Goal: Information Seeking & Learning: Learn about a topic

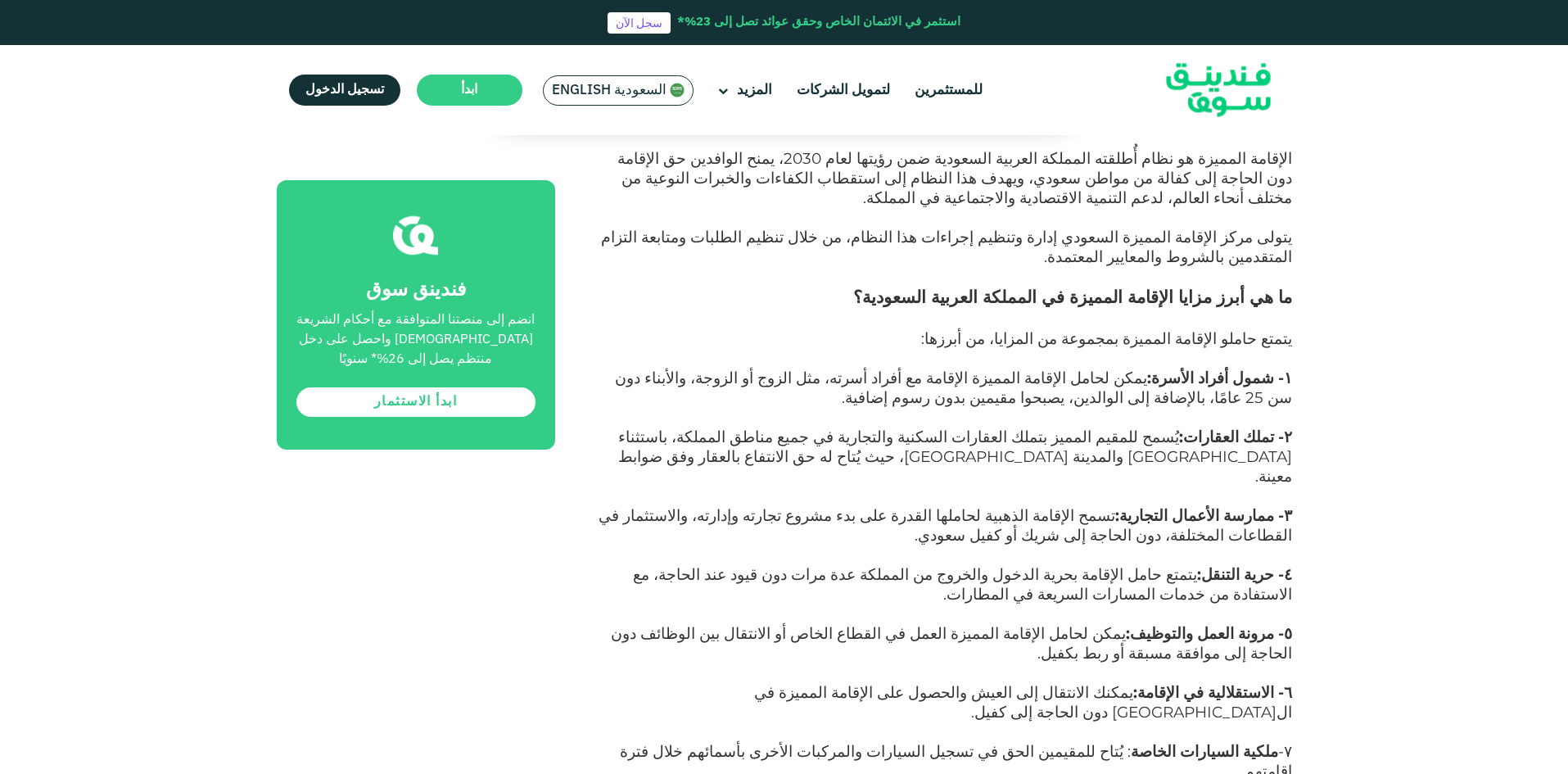
scroll to position [1064, 0]
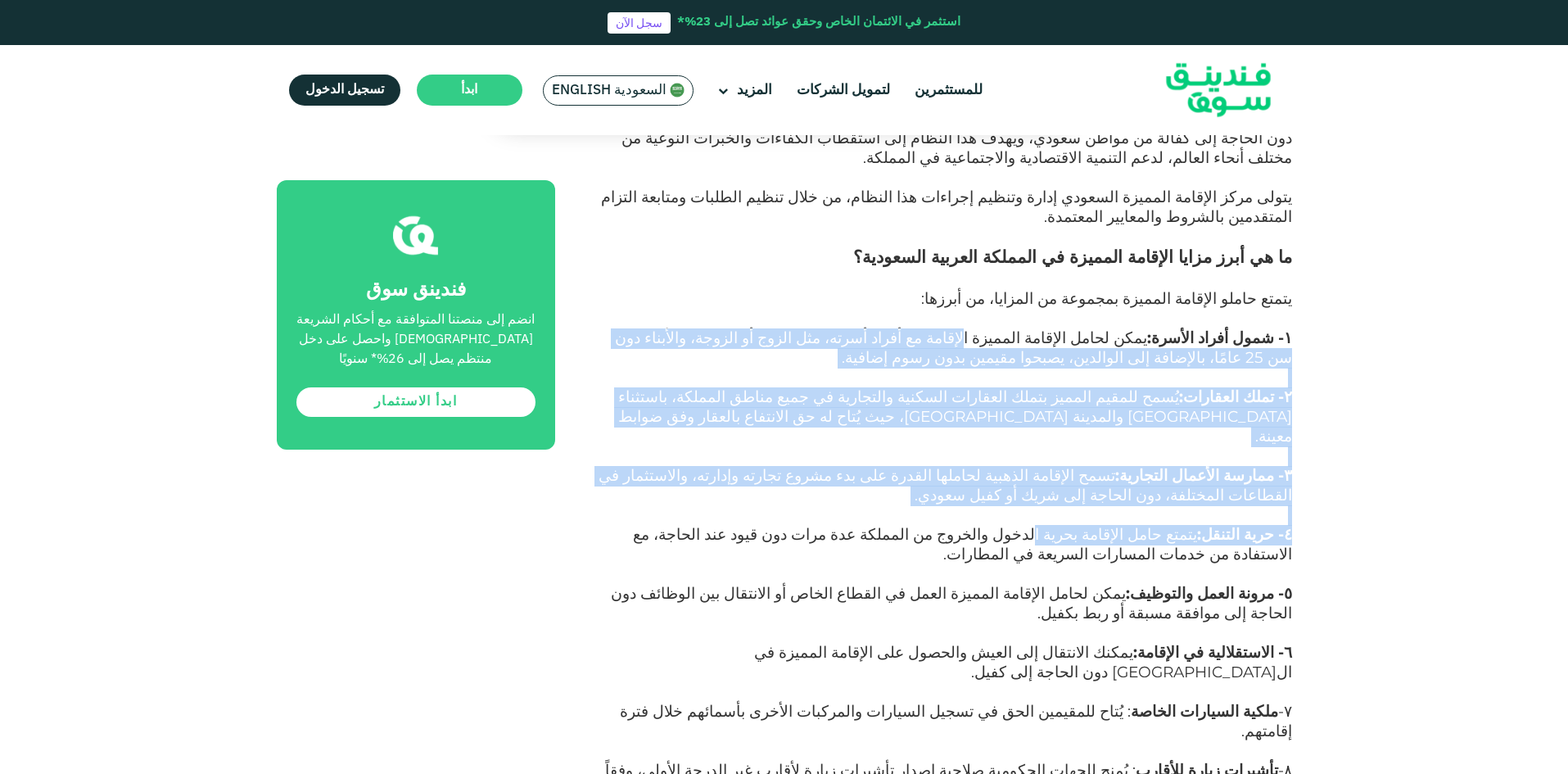
drag, startPoint x: 1037, startPoint y: 266, endPoint x: 1080, endPoint y: 446, distance: 185.1
click at [1080, 525] on span "يتمتع حامل الإقامة بحرية الدخول والخروج من المملكة عدة مرات دون قيود عند الحاجة…" at bounding box center [963, 543] width 659 height 38
click at [1083, 525] on span "يتمتع حامل الإقامة بحرية الدخول والخروج من المملكة عدة مرات دون قيود عند الحاجة…" at bounding box center [963, 543] width 659 height 38
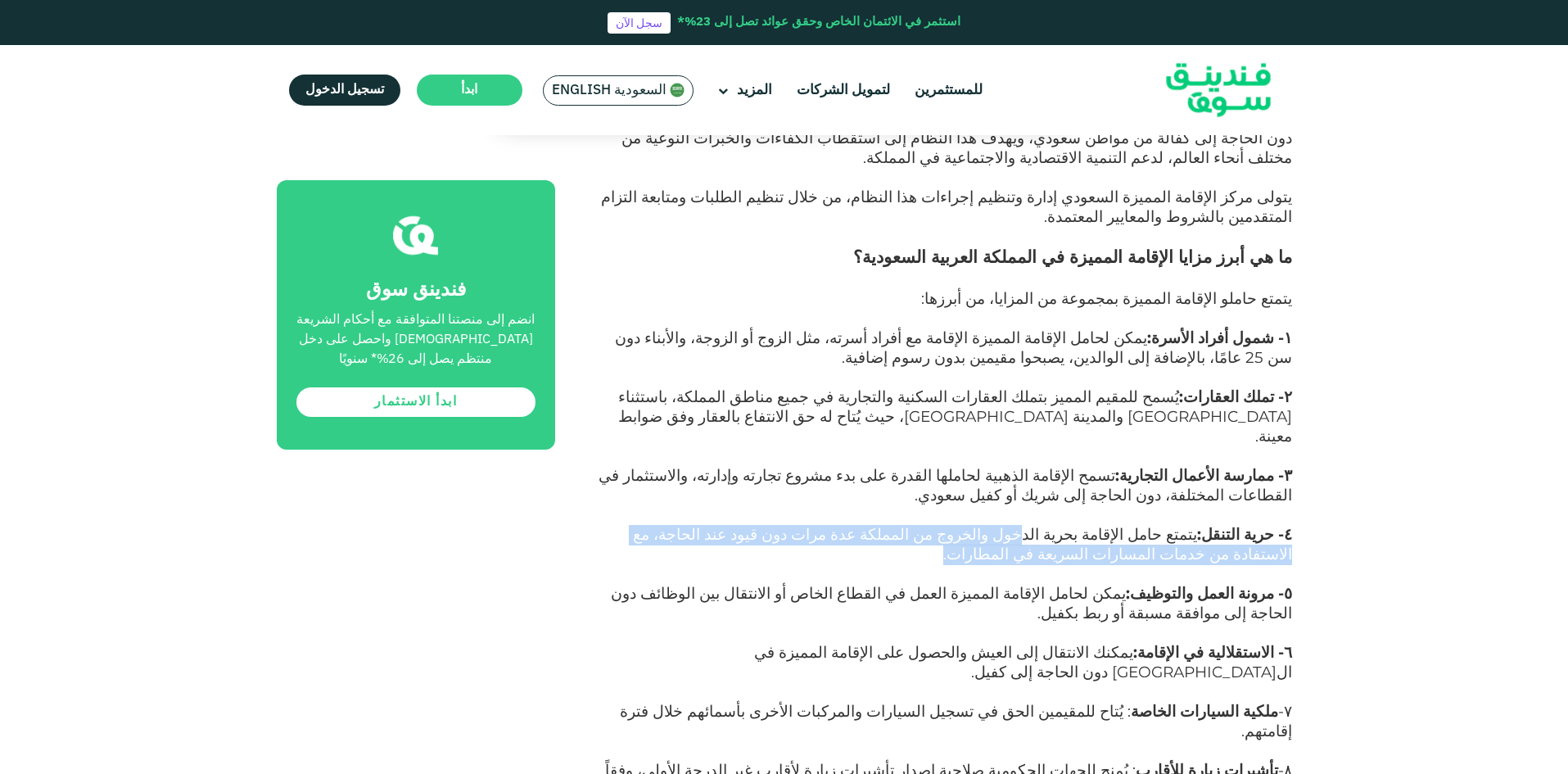
drag, startPoint x: 1068, startPoint y: 439, endPoint x: 880, endPoint y: 460, distance: 189.2
click at [880, 526] on p "٤- حرية التنقل: يتمتع حامل الإقامة بحرية الدخول والخروج من المملكة عدة مرات دون…" at bounding box center [943, 555] width 700 height 59
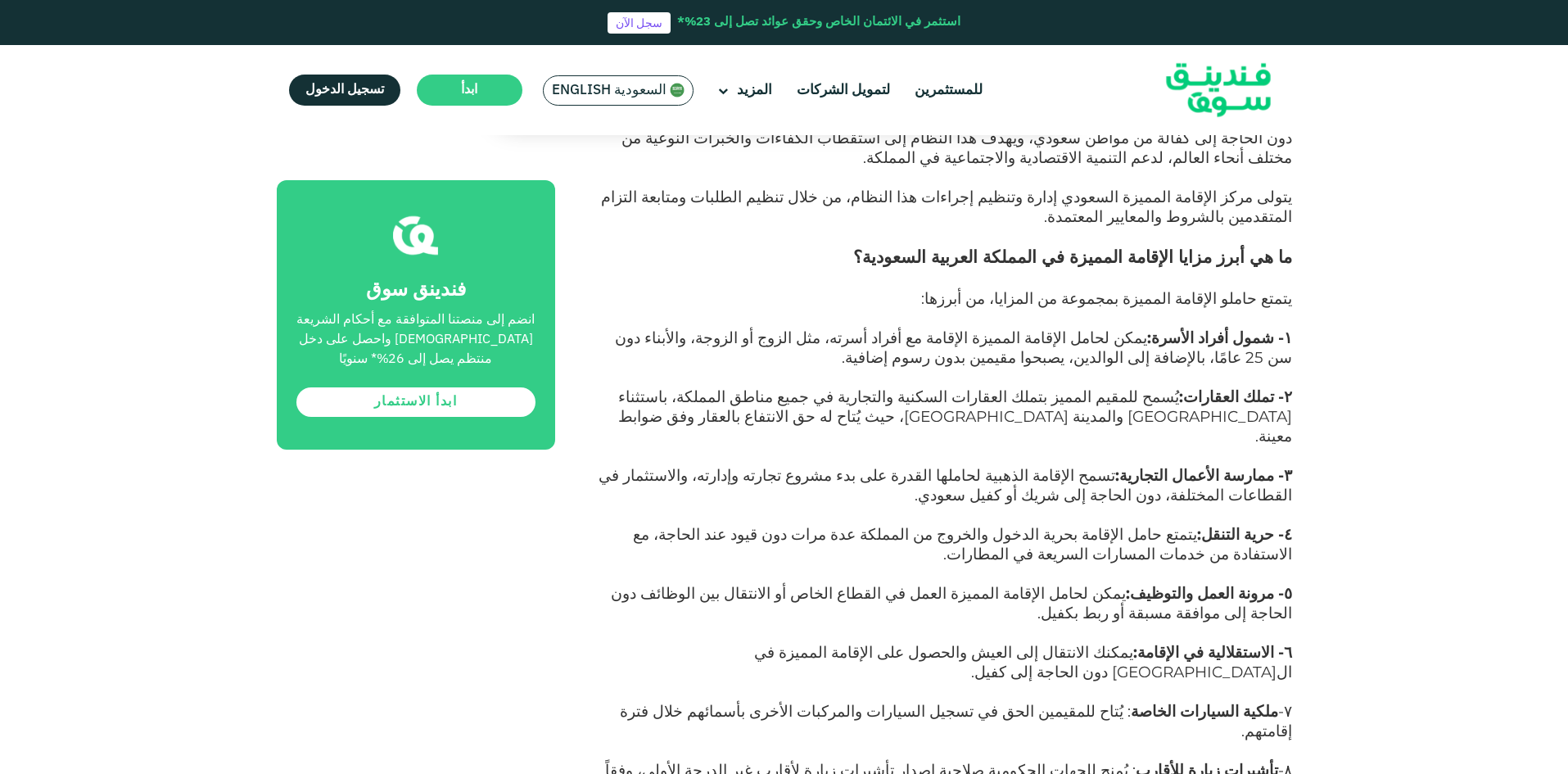
click at [880, 526] on p "٤- حرية التنقل: يتمتع حامل الإقامة بحرية الدخول والخروج من المملكة عدة مرات دون…" at bounding box center [943, 555] width 700 height 59
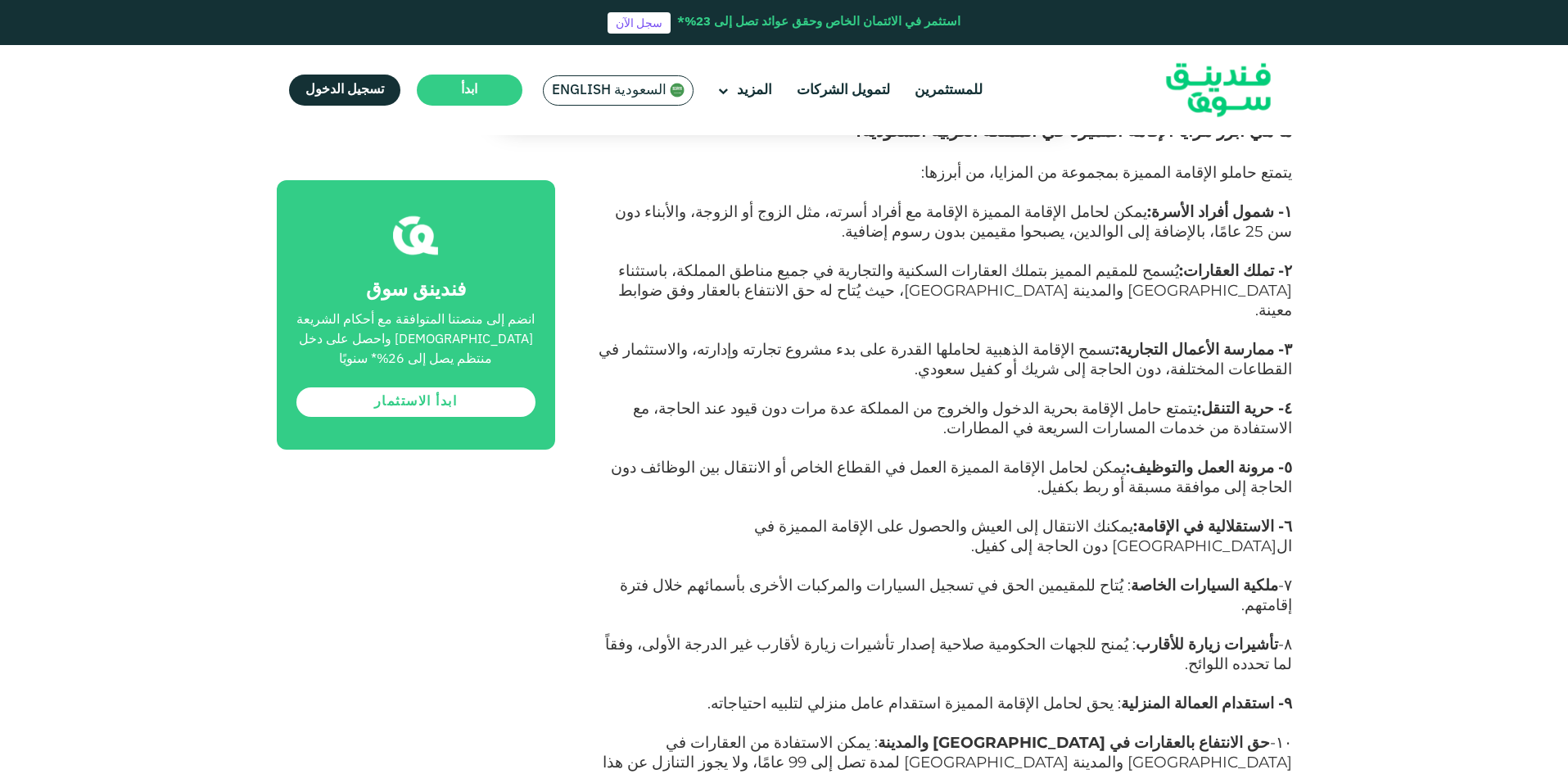
scroll to position [1228, 0]
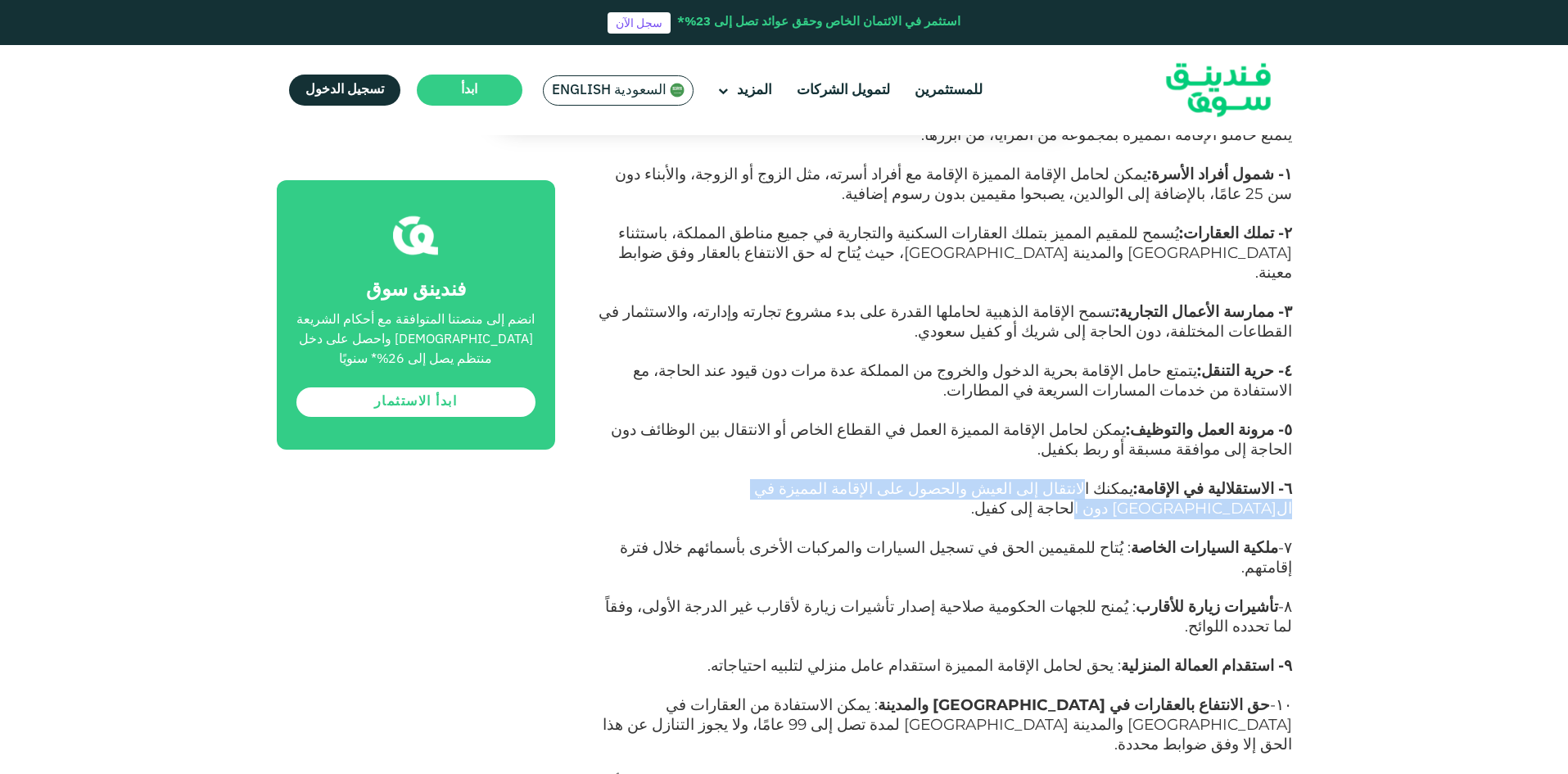
drag, startPoint x: 1107, startPoint y: 401, endPoint x: 740, endPoint y: 396, distance: 367.0
click at [755, 479] on span "يمكنك الانتقال إلى العيش والحصول على الإقامة المميزة في ال[GEOGRAPHIC_DATA] دون…" at bounding box center [1024, 498] width 538 height 38
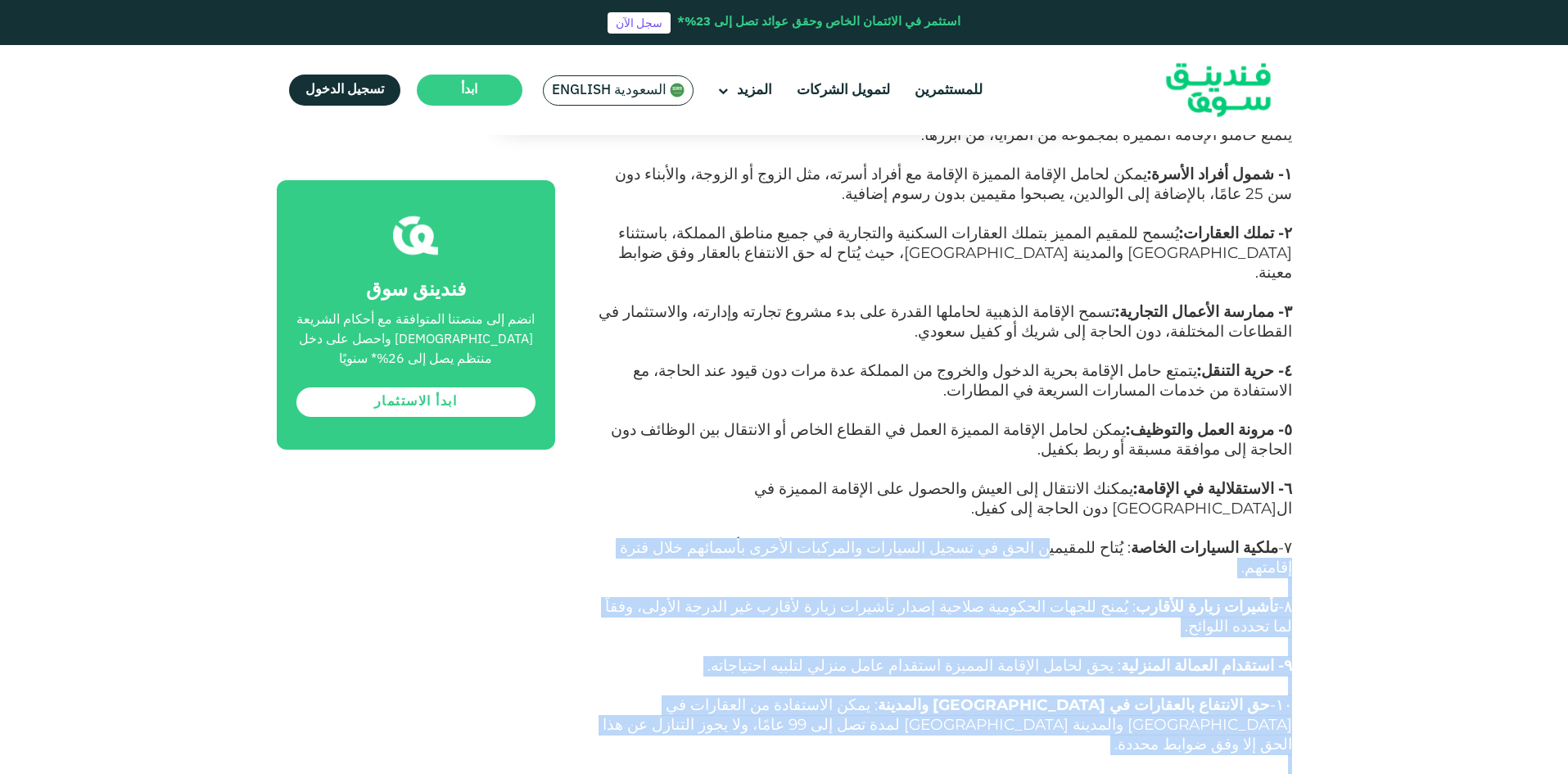
drag, startPoint x: 1098, startPoint y: 432, endPoint x: 719, endPoint y: 625, distance: 425.3
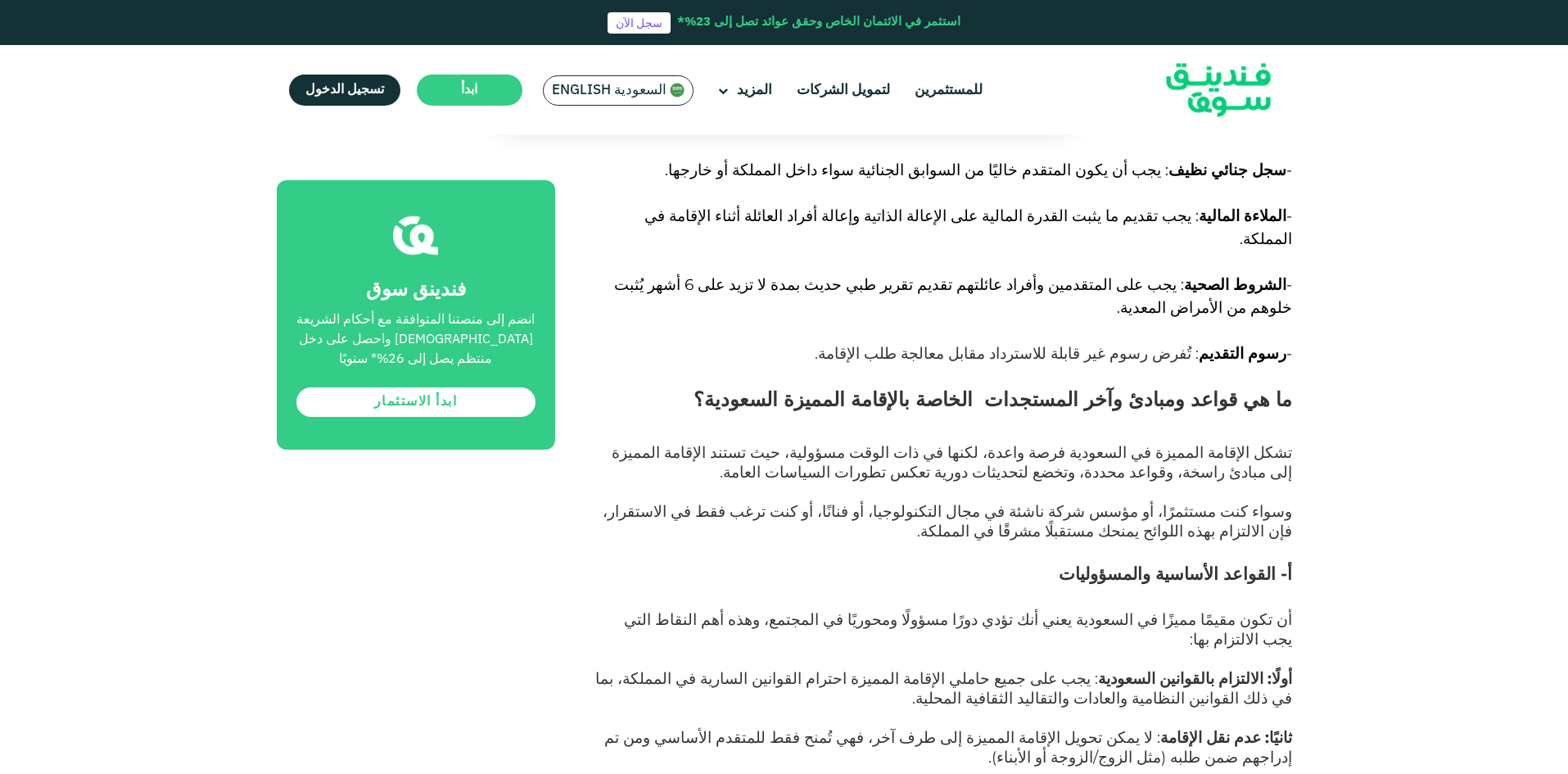
scroll to position [2783, 0]
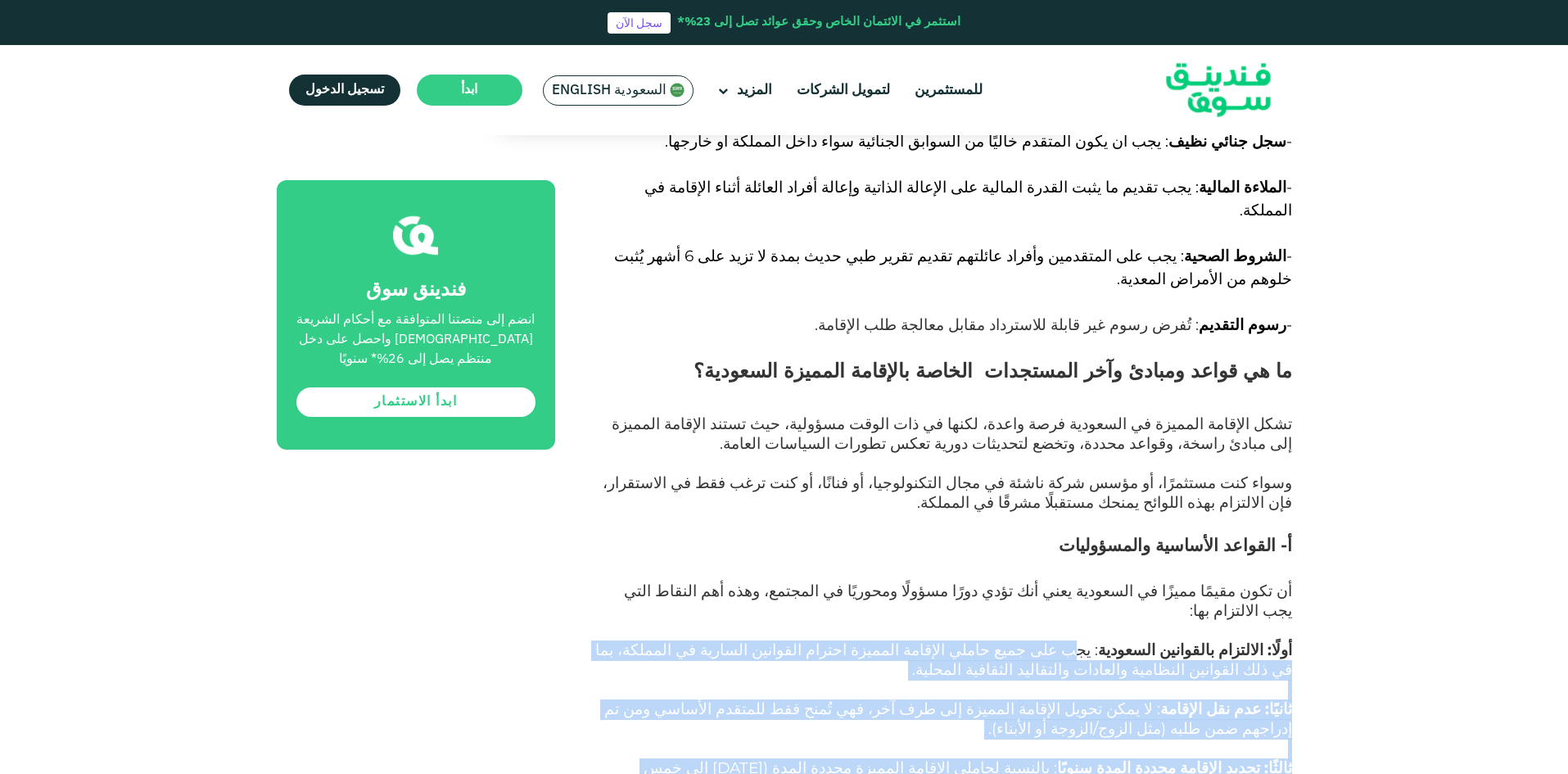
drag, startPoint x: 1039, startPoint y: 329, endPoint x: 1057, endPoint y: 566, distance: 237.7
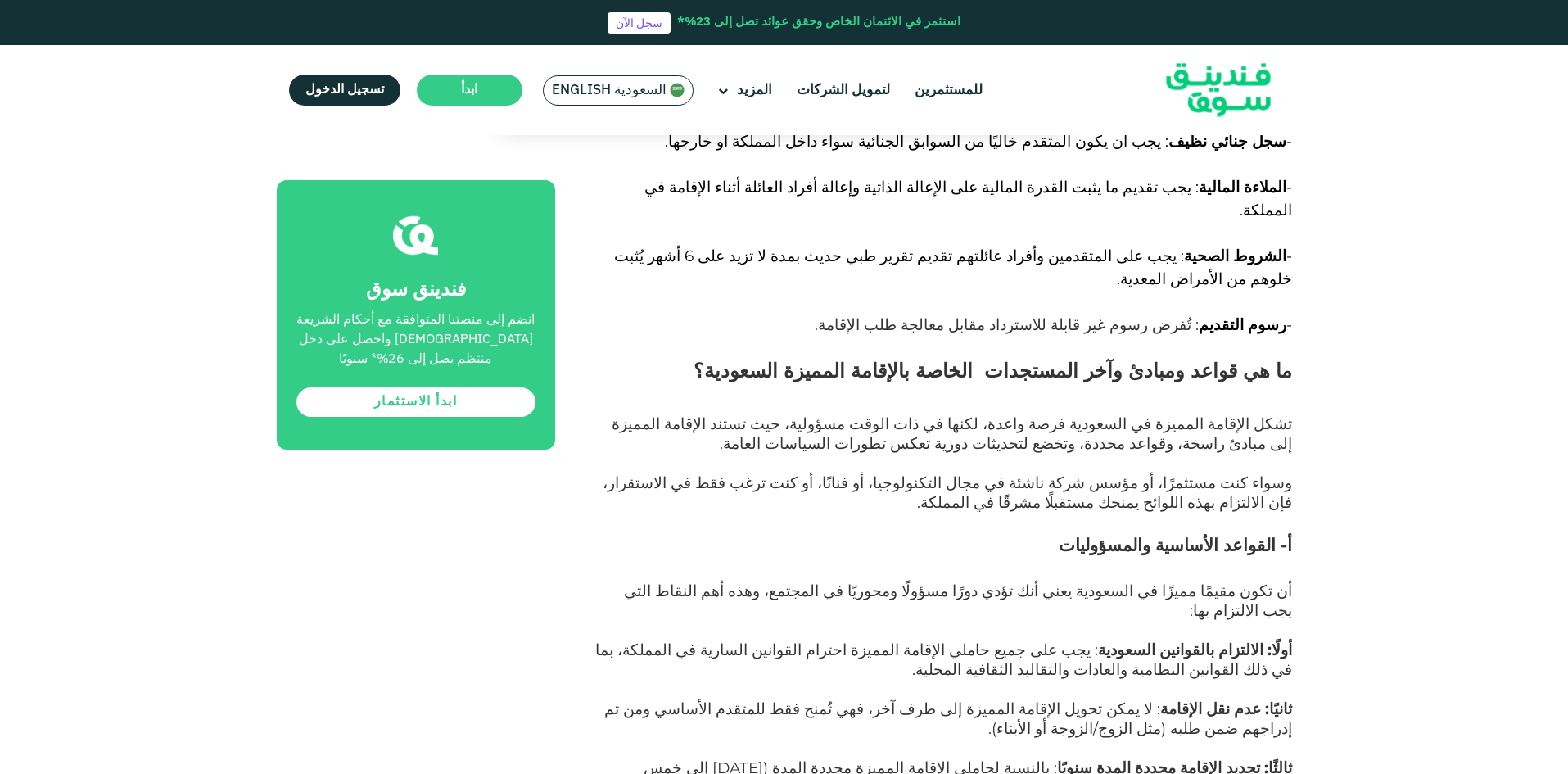
drag, startPoint x: 1191, startPoint y: 546, endPoint x: 814, endPoint y: 543, distance: 377.0
drag, startPoint x: 814, startPoint y: 543, endPoint x: 796, endPoint y: 579, distance: 40.2
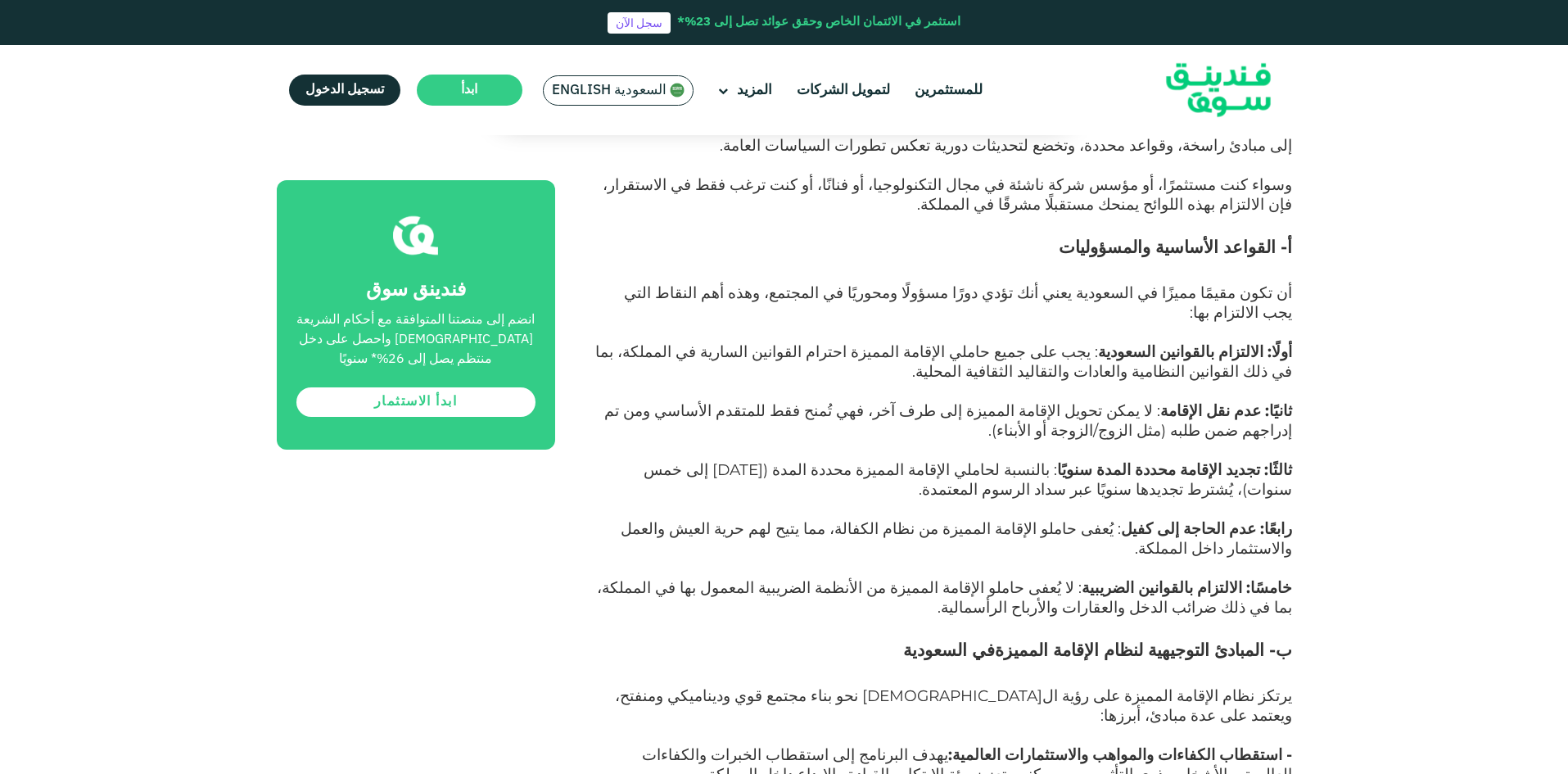
scroll to position [3111, 0]
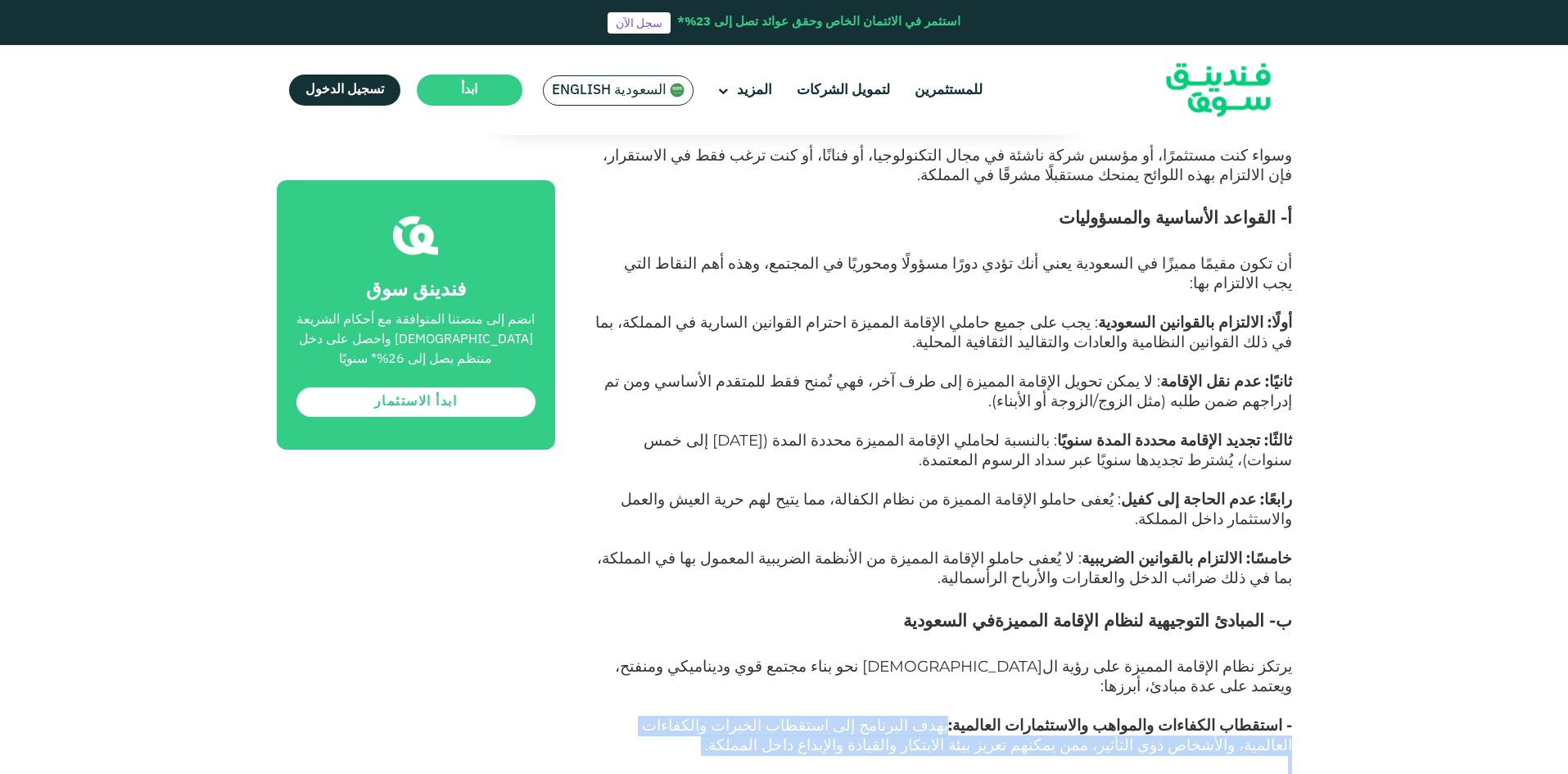
drag, startPoint x: 1022, startPoint y: 369, endPoint x: 1100, endPoint y: 651, distance: 292.6
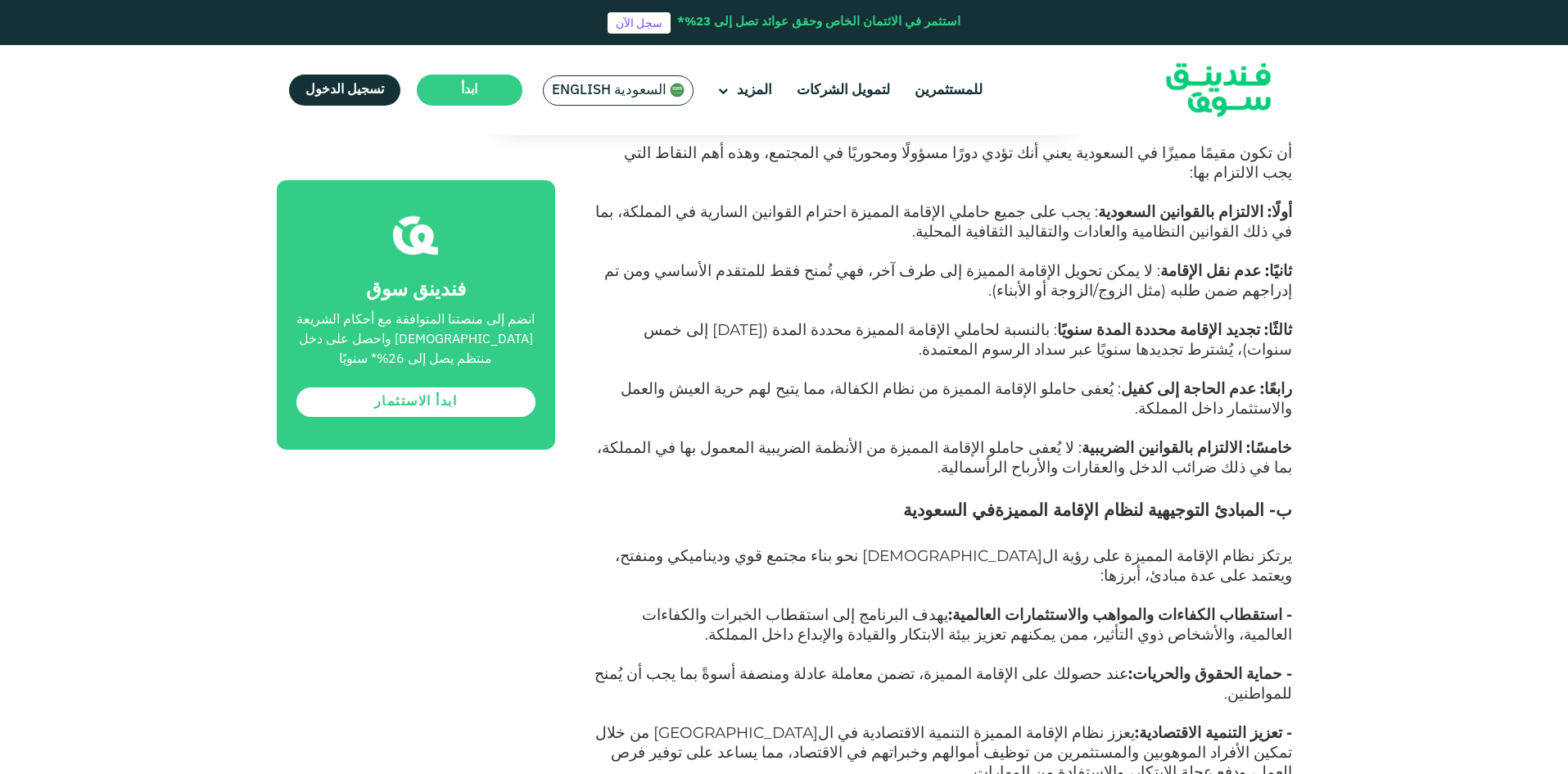
scroll to position [3275, 0]
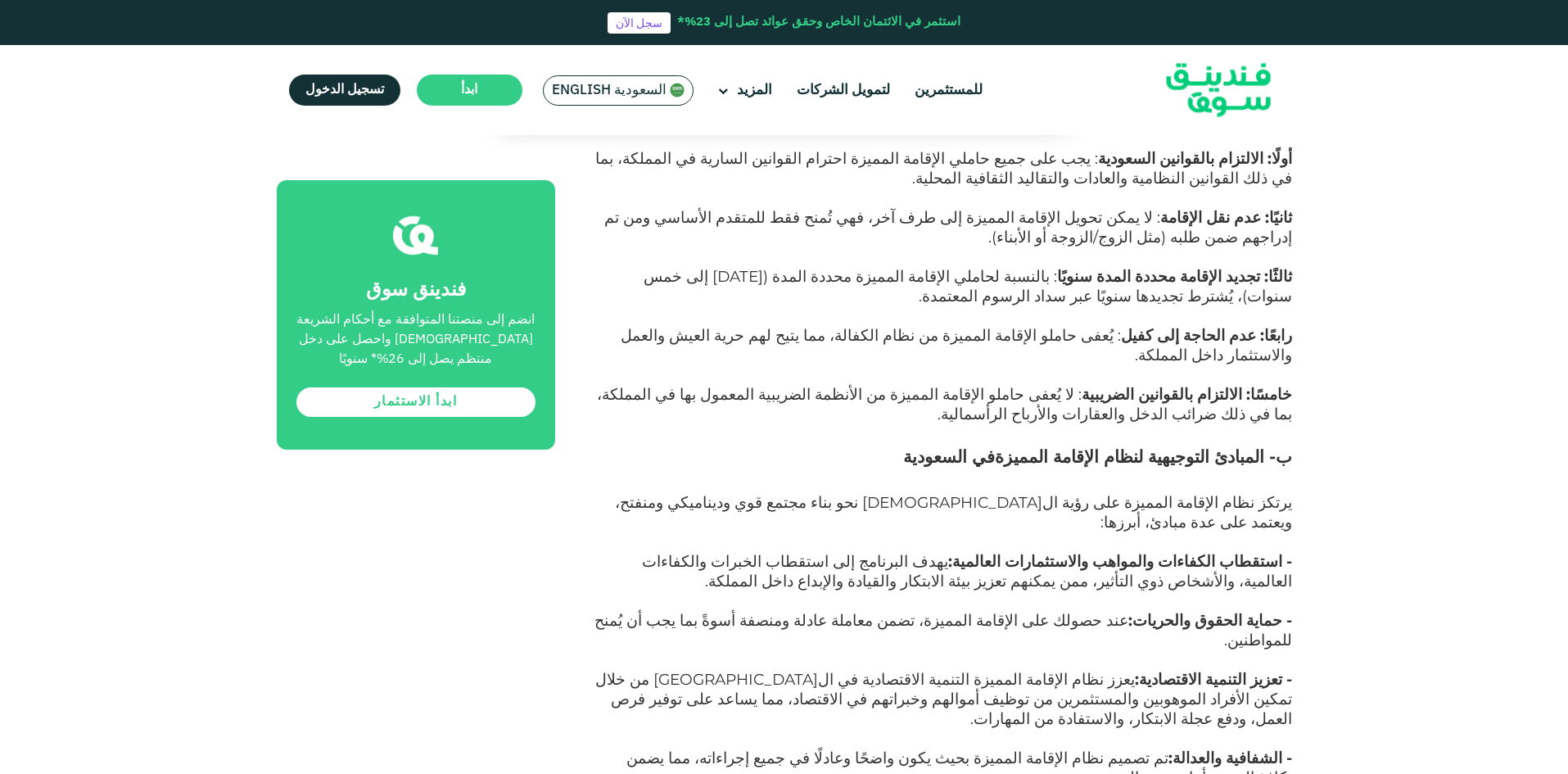
drag, startPoint x: 765, startPoint y: 496, endPoint x: 711, endPoint y: 636, distance: 150.1
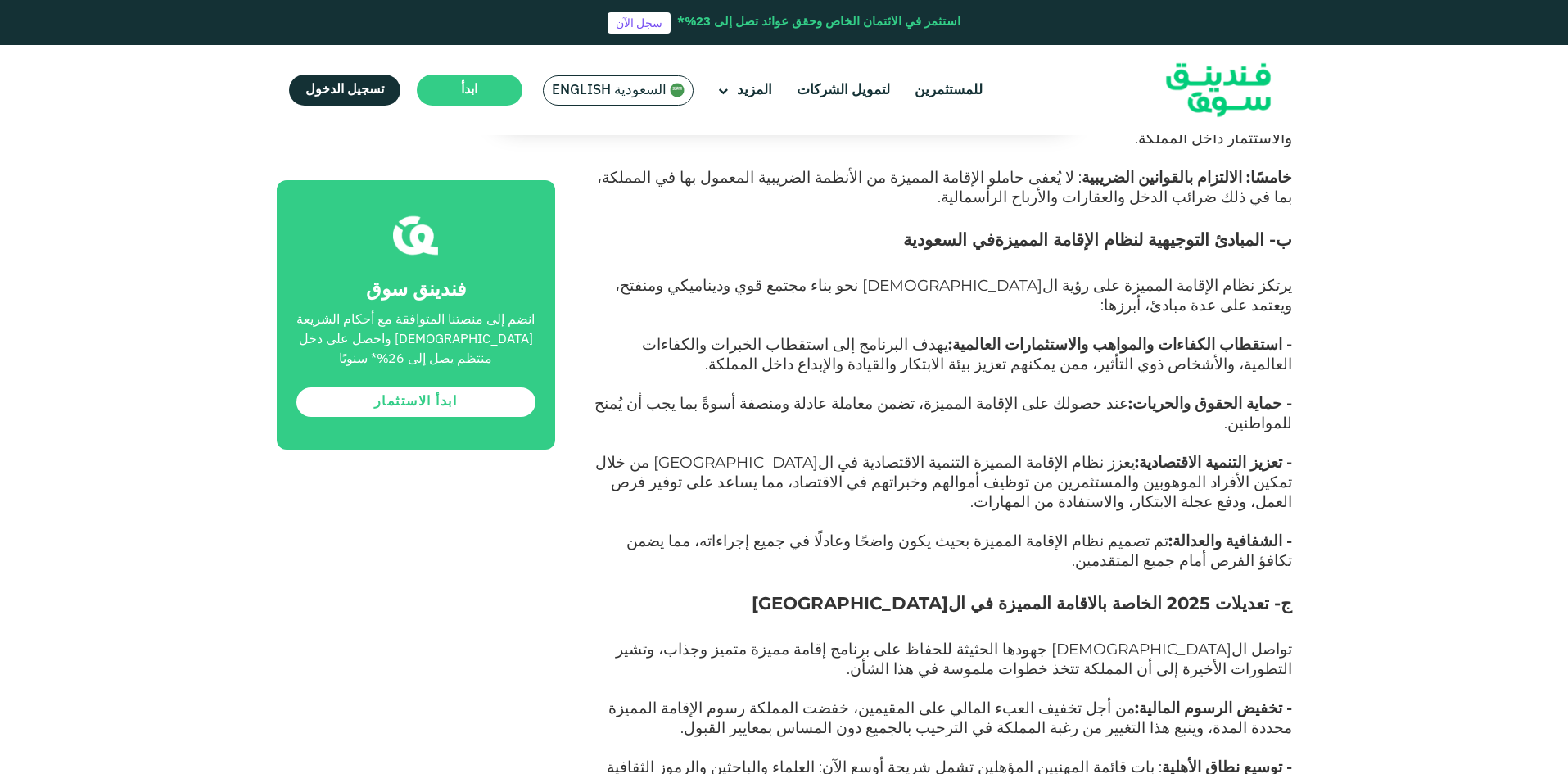
scroll to position [3521, 0]
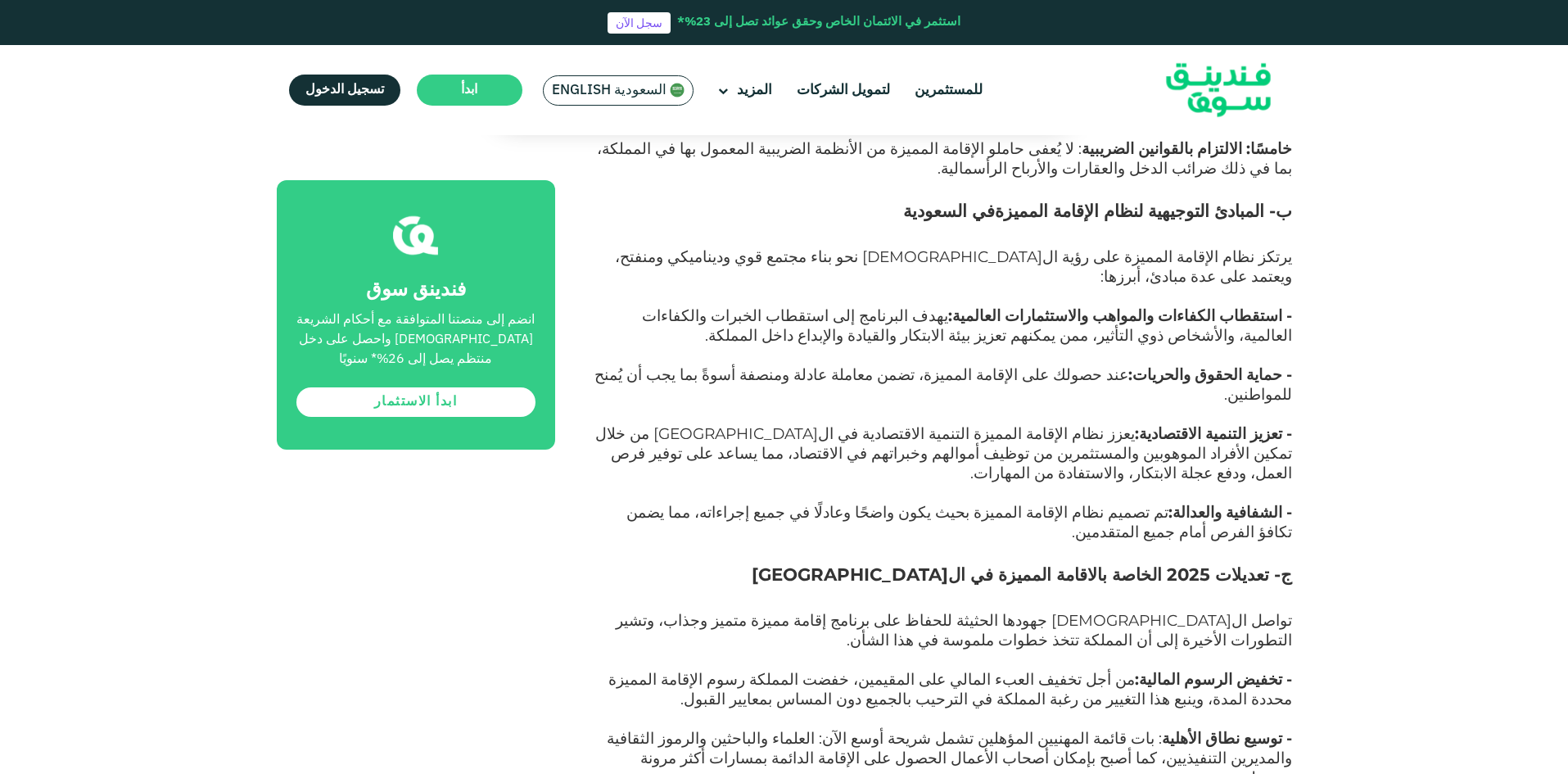
drag, startPoint x: 1156, startPoint y: 438, endPoint x: 795, endPoint y: 501, distance: 366.5
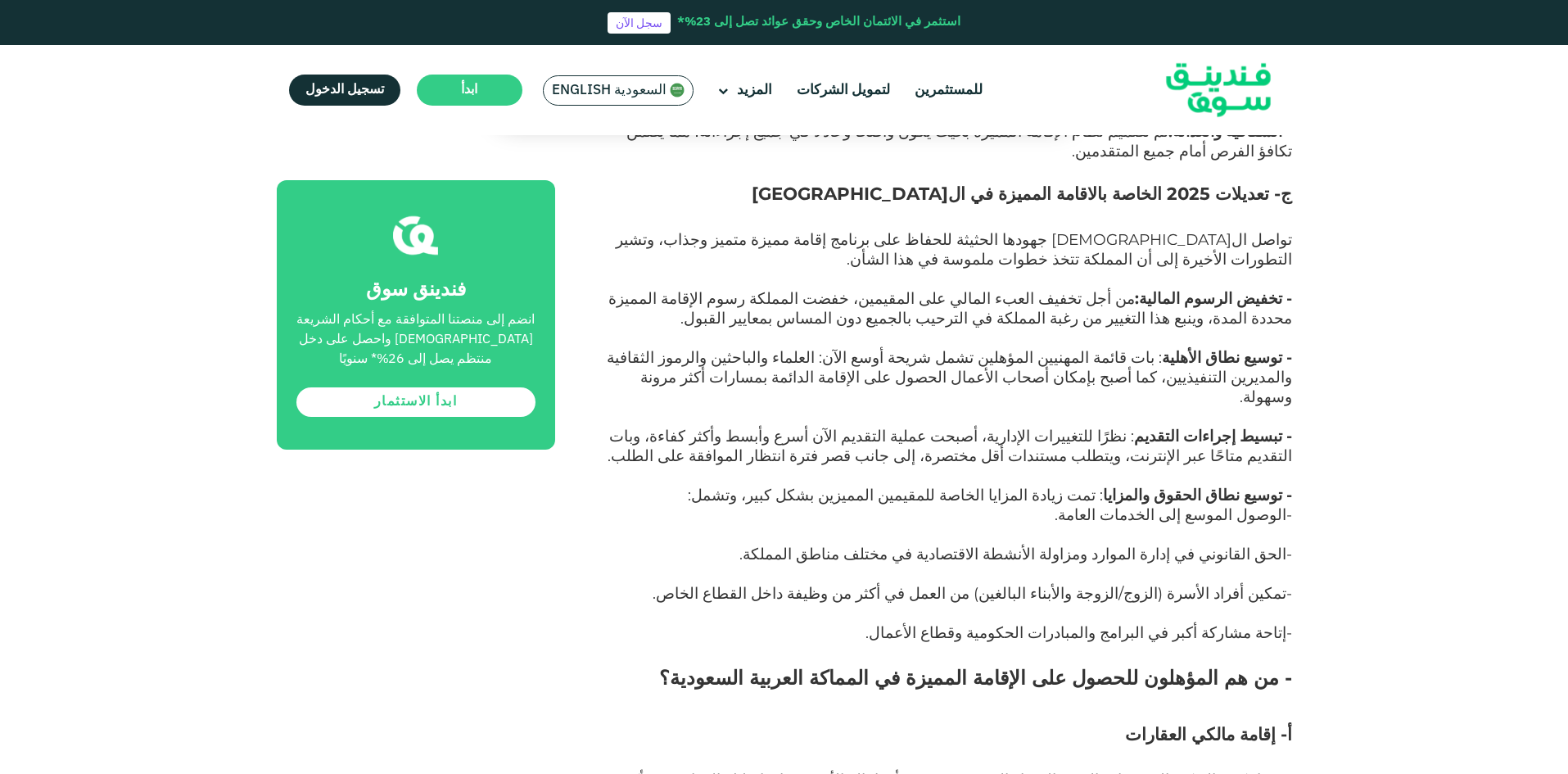
scroll to position [3930, 0]
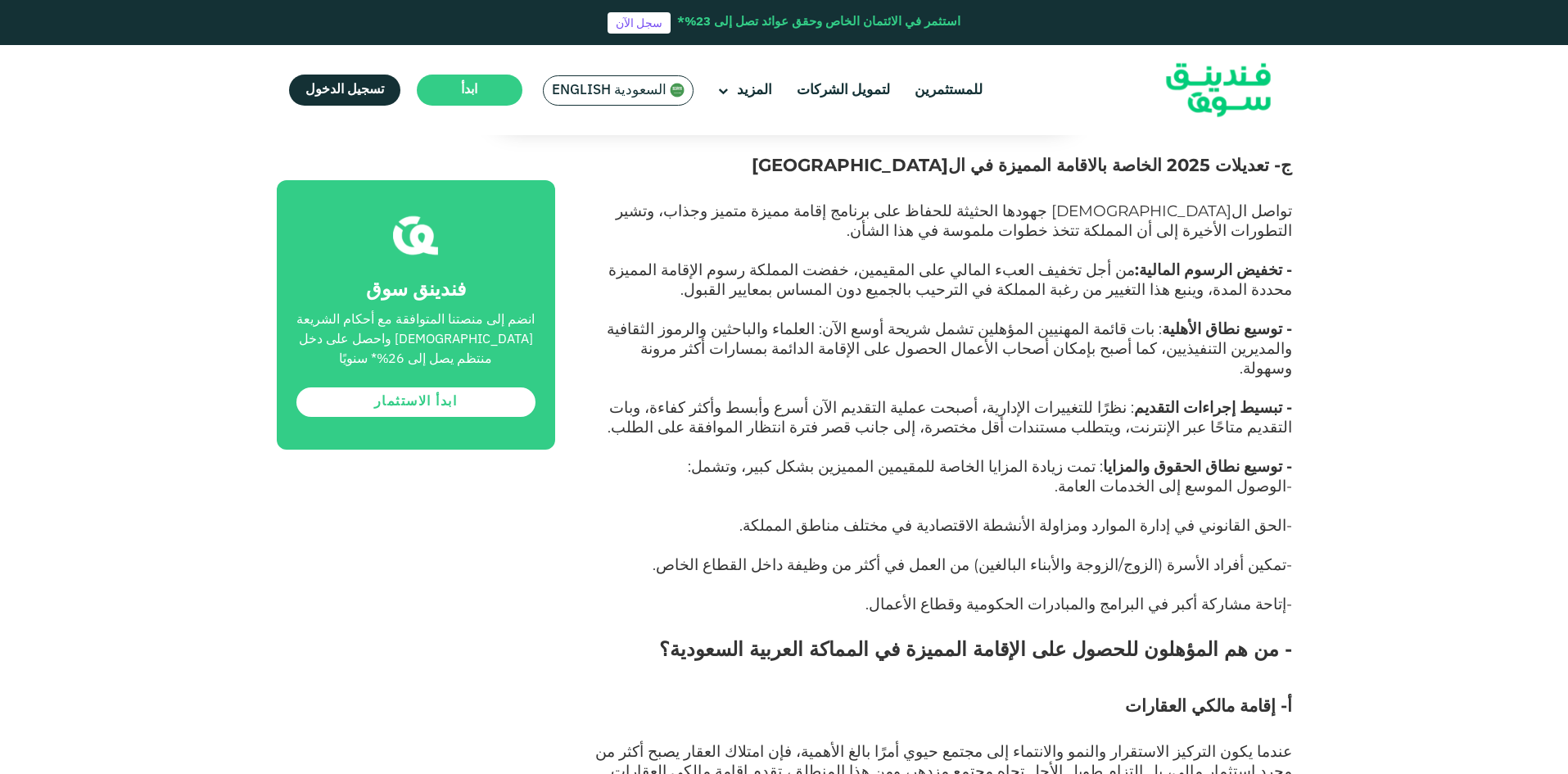
drag, startPoint x: 1212, startPoint y: 376, endPoint x: 774, endPoint y: 672, distance: 528.6
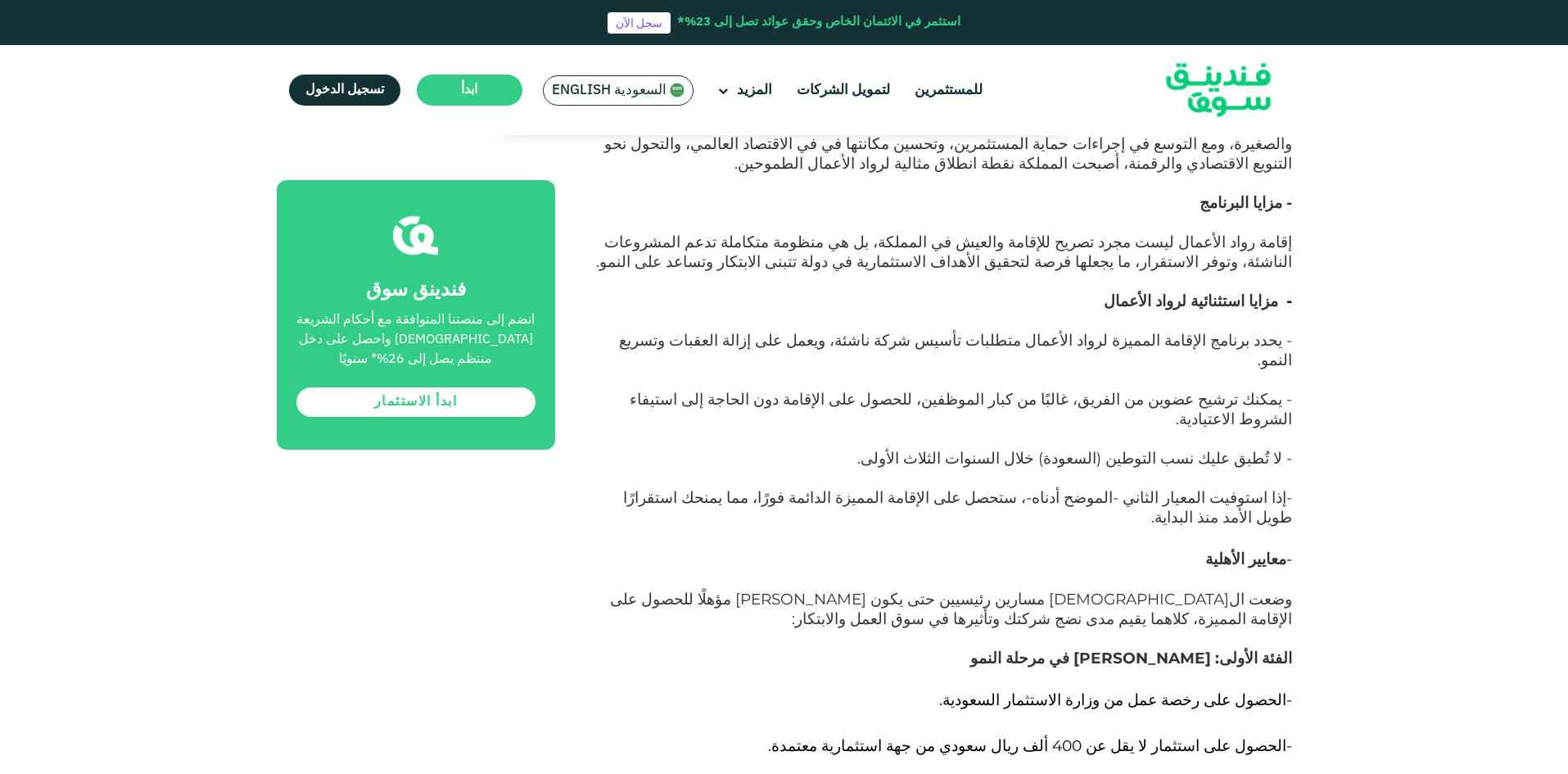
scroll to position [5322, 0]
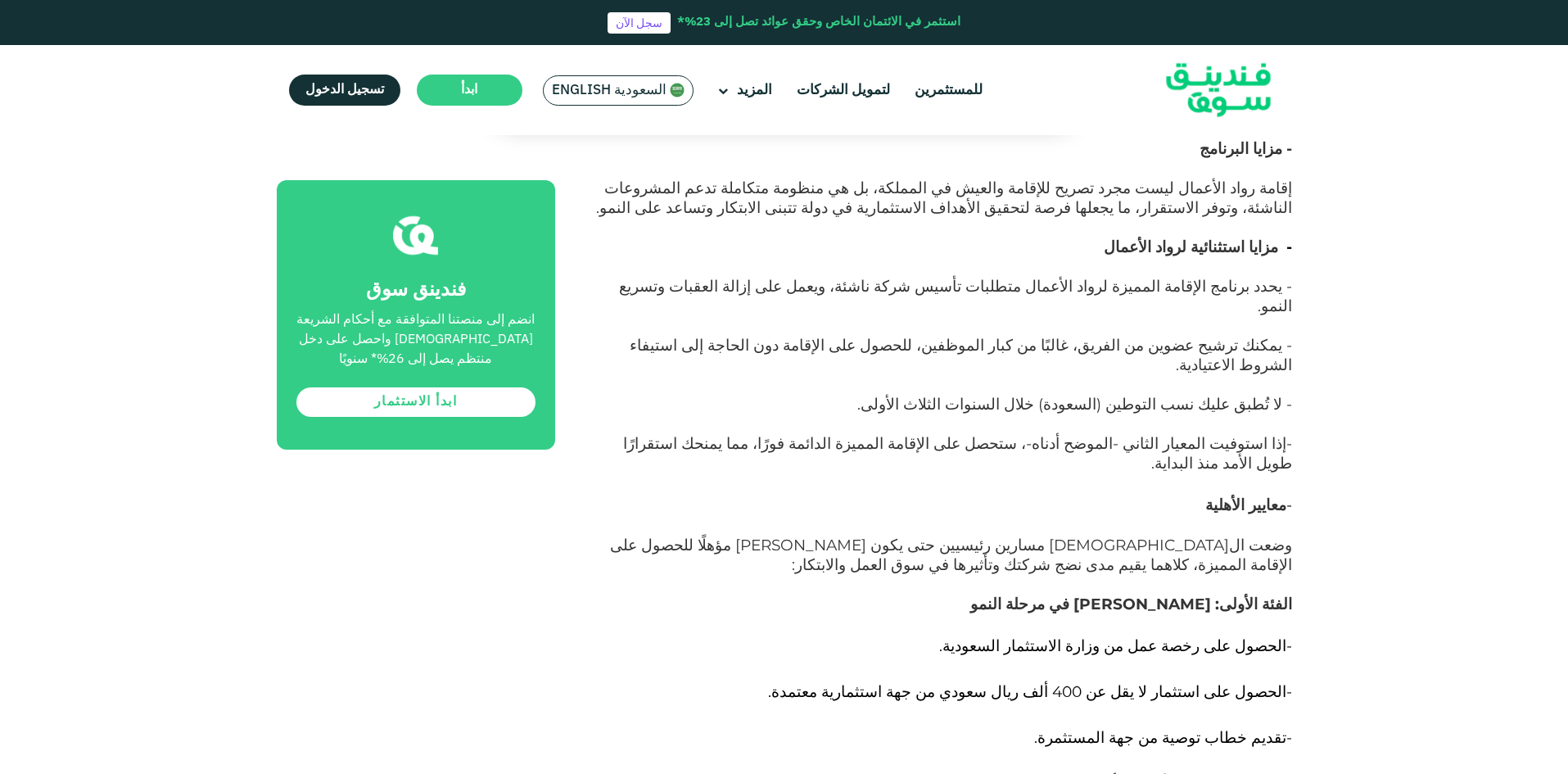
drag, startPoint x: 1170, startPoint y: 370, endPoint x: 909, endPoint y: 552, distance: 318.2
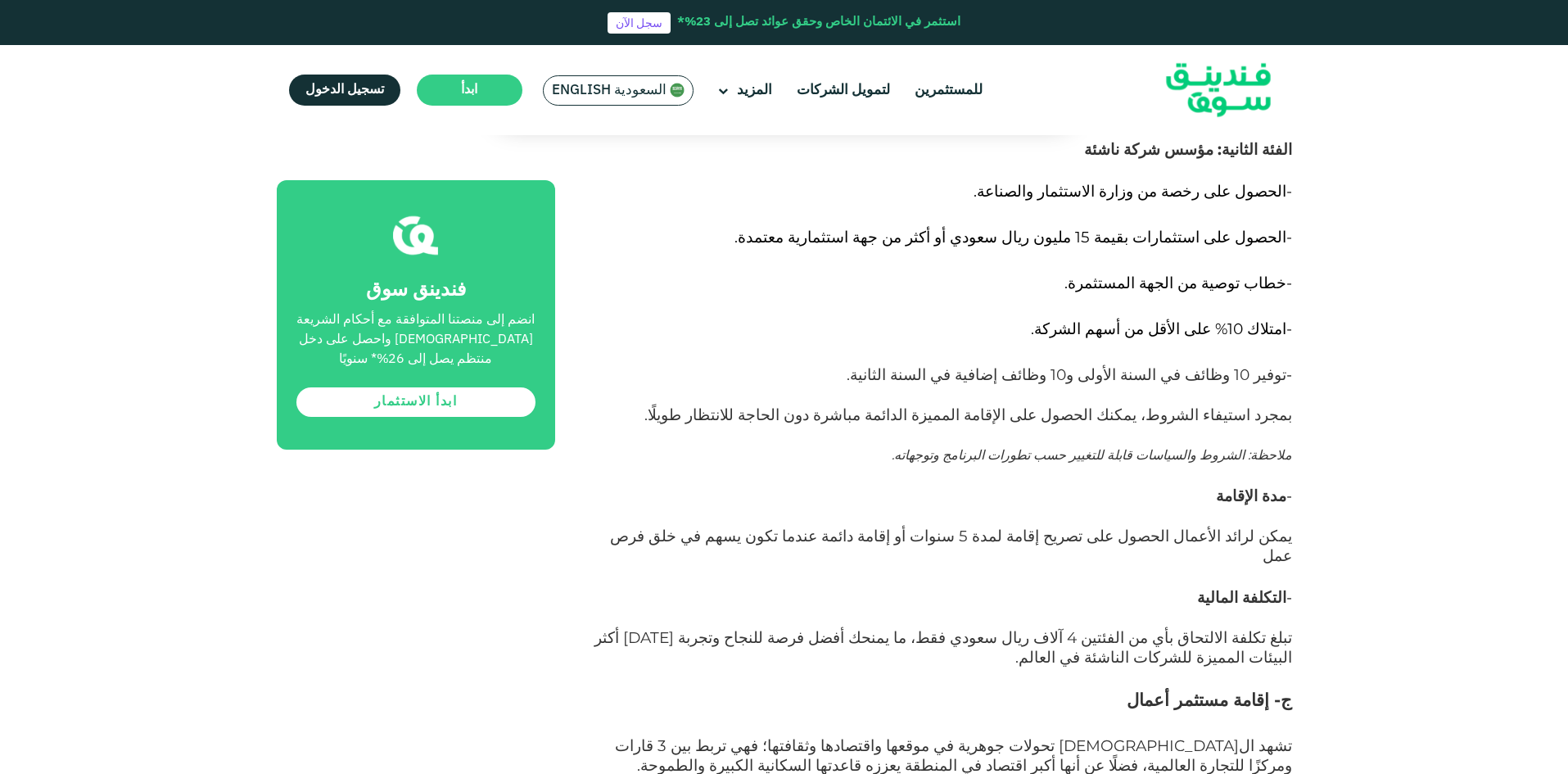
scroll to position [5976, 0]
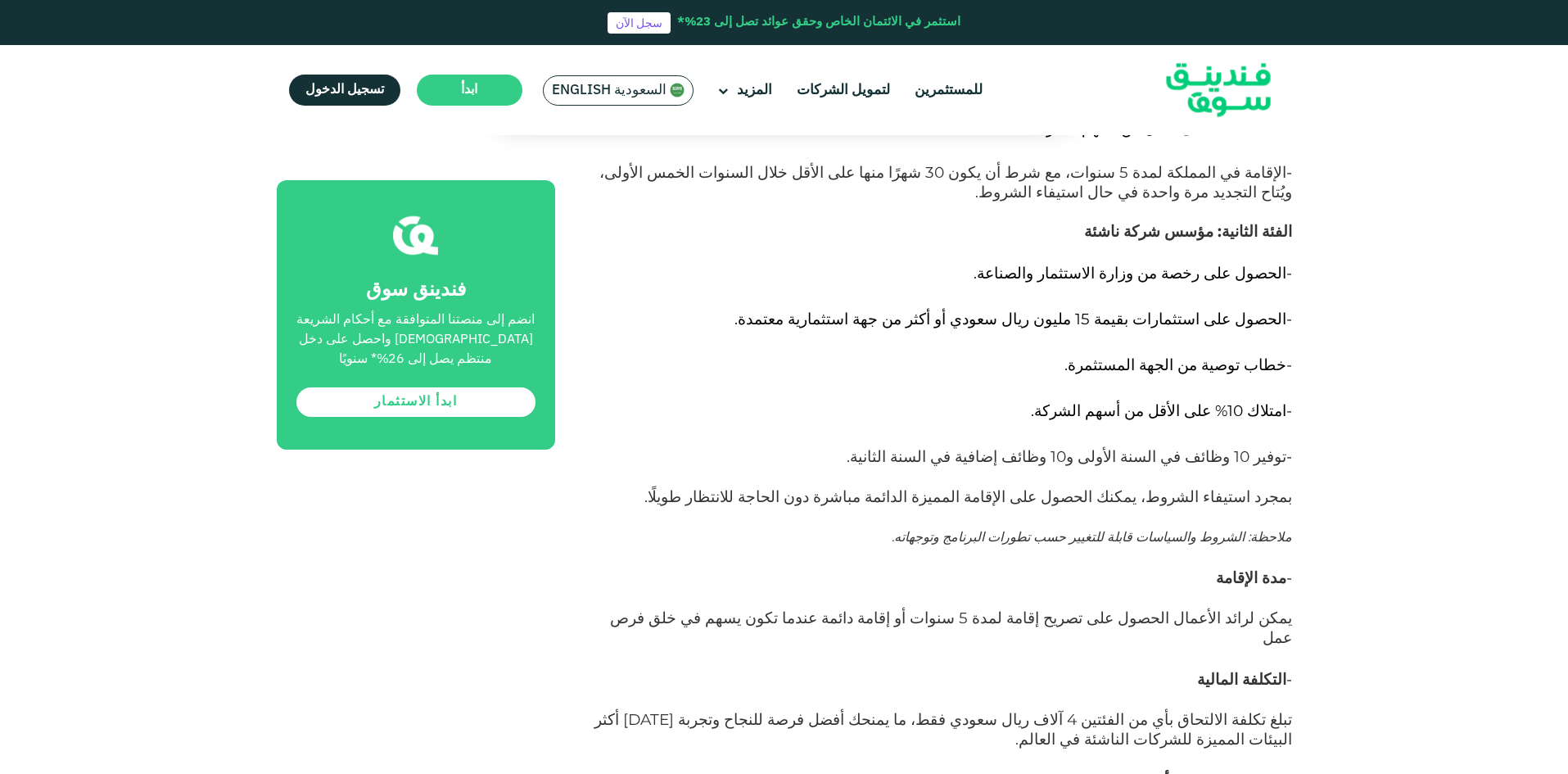
drag, startPoint x: 1239, startPoint y: 256, endPoint x: 753, endPoint y: 607, distance: 599.5
click at [753, 607] on div "أُطلقت السعودية نظام الإقامة المميزة في عام ٢٠١٩، بهدف جذب الكفاءات المتميزة إل…" at bounding box center [943, 509] width 700 height 10842
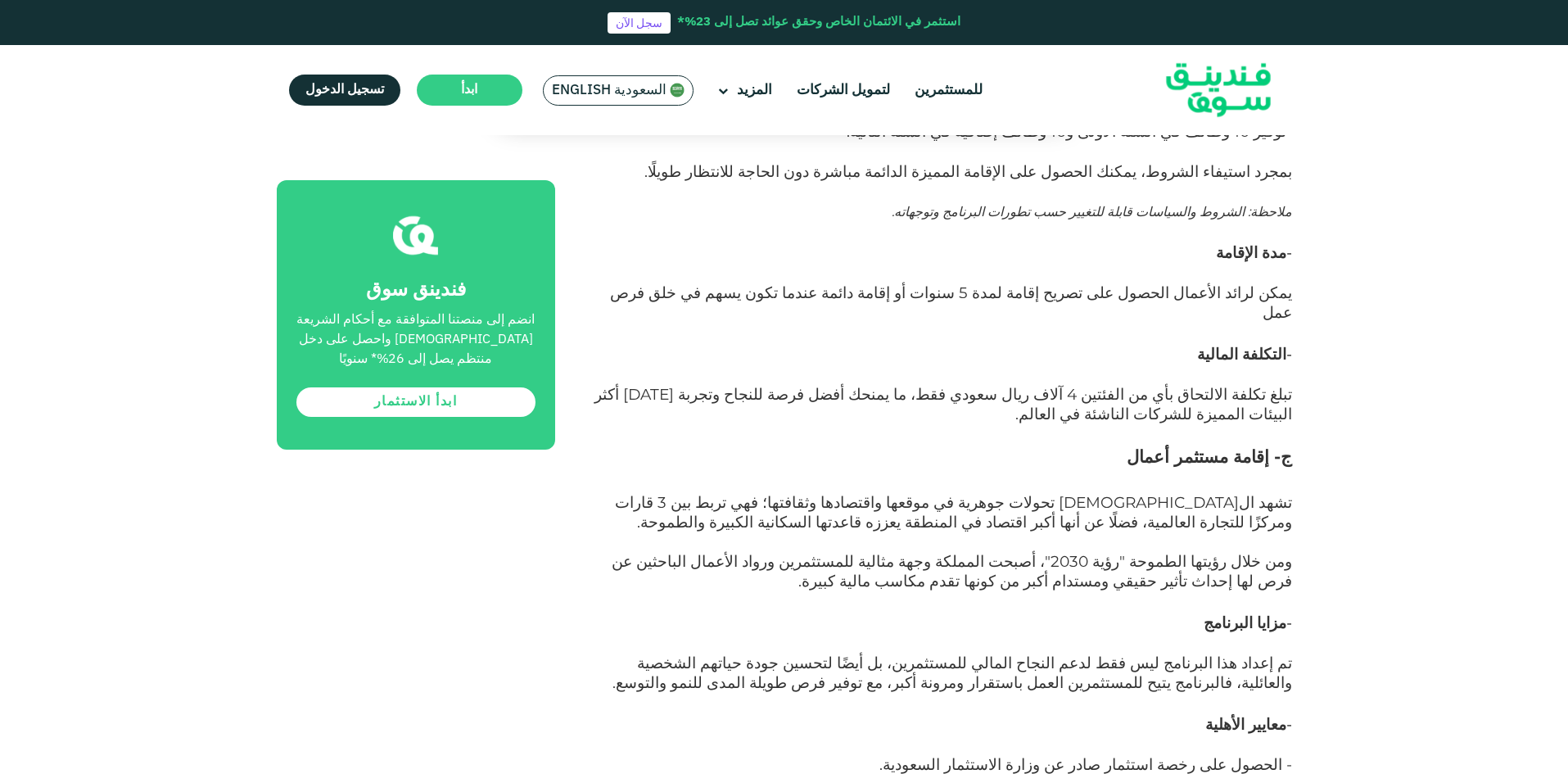
scroll to position [6304, 0]
drag, startPoint x: 1192, startPoint y: 364, endPoint x: 862, endPoint y: 461, distance: 344.0
click at [862, 461] on div "أُطلقت السعودية نظام الإقامة المميزة في عام ٢٠١٩، بهدف جذب الكفاءات المتميزة إل…" at bounding box center [943, 183] width 700 height 10842
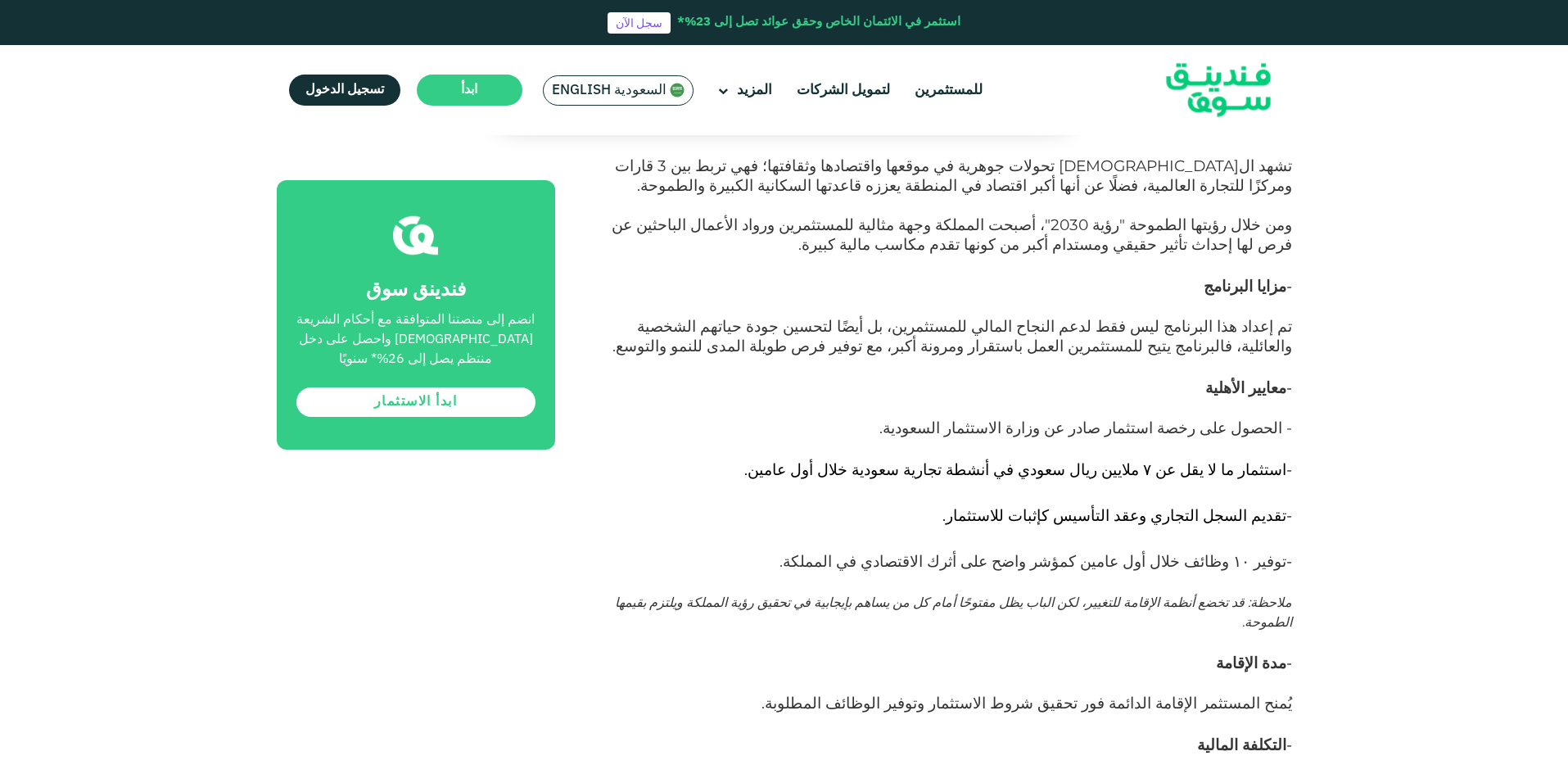
scroll to position [6550, 0]
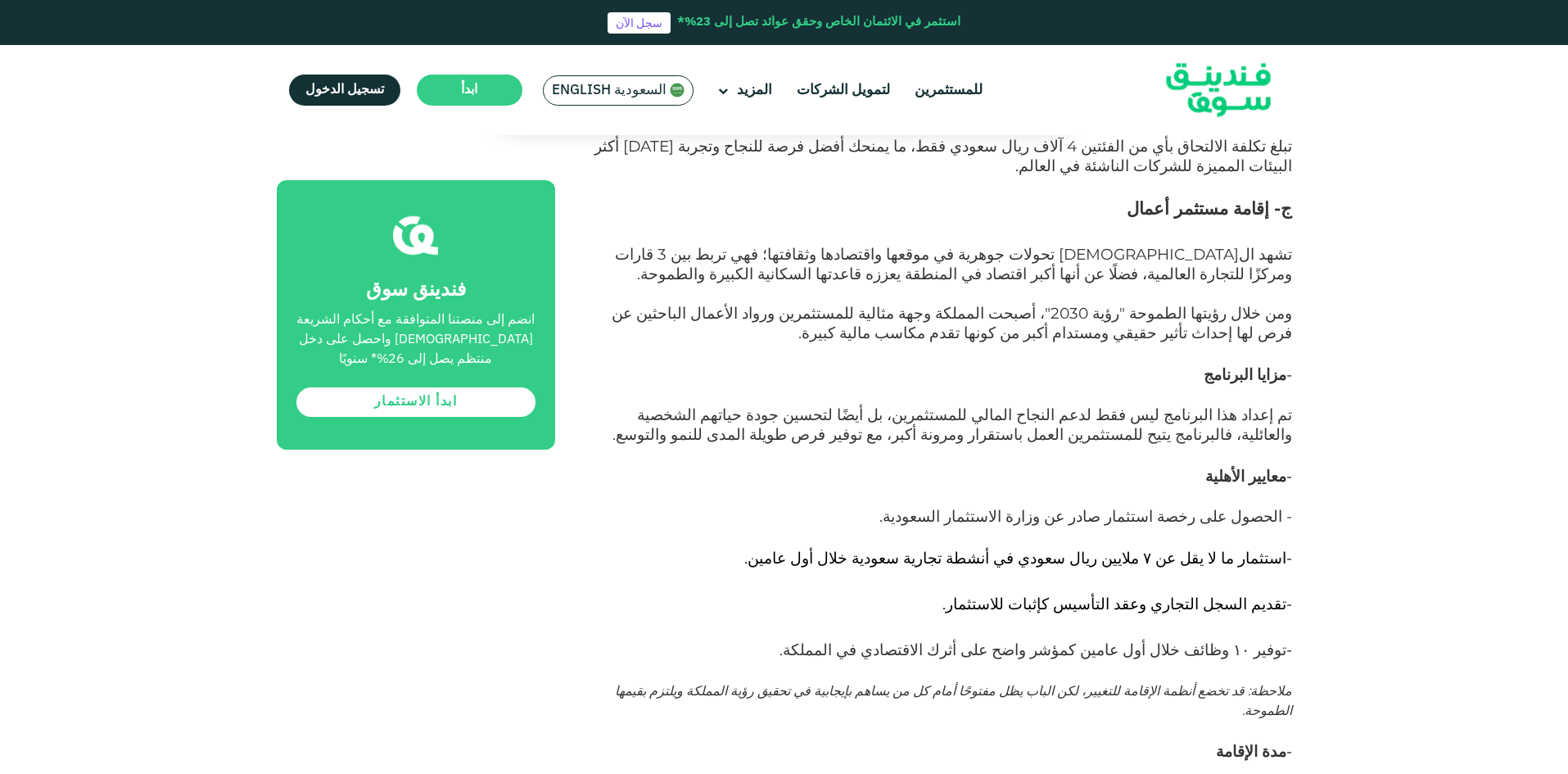
drag, startPoint x: 1253, startPoint y: 296, endPoint x: 948, endPoint y: 327, distance: 306.6
drag, startPoint x: 1205, startPoint y: 290, endPoint x: 857, endPoint y: 325, distance: 349.8
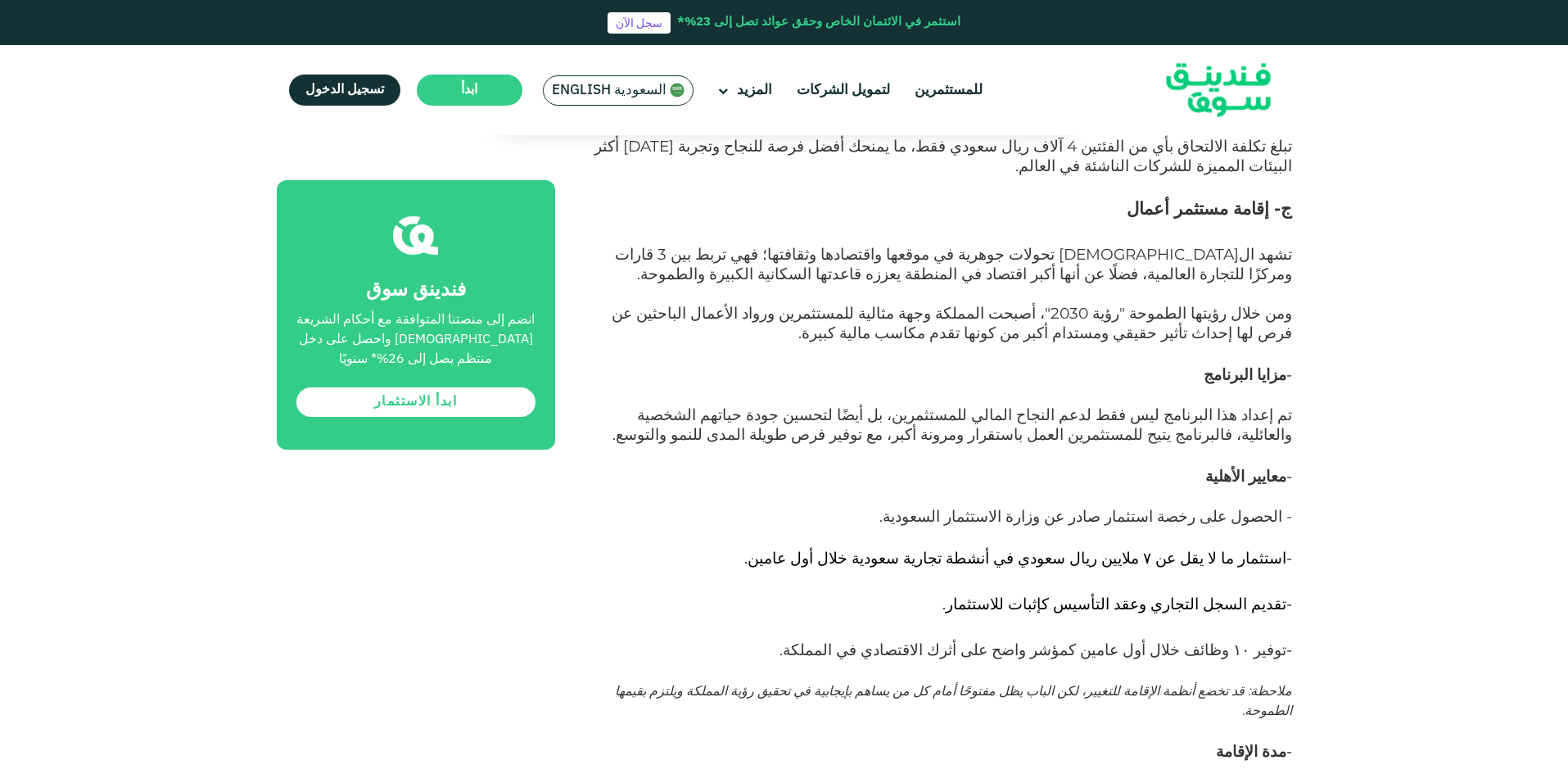
drag, startPoint x: 911, startPoint y: 284, endPoint x: 790, endPoint y: 325, distance: 127.8
drag, startPoint x: 1260, startPoint y: 407, endPoint x: 766, endPoint y: 643, distance: 547.5
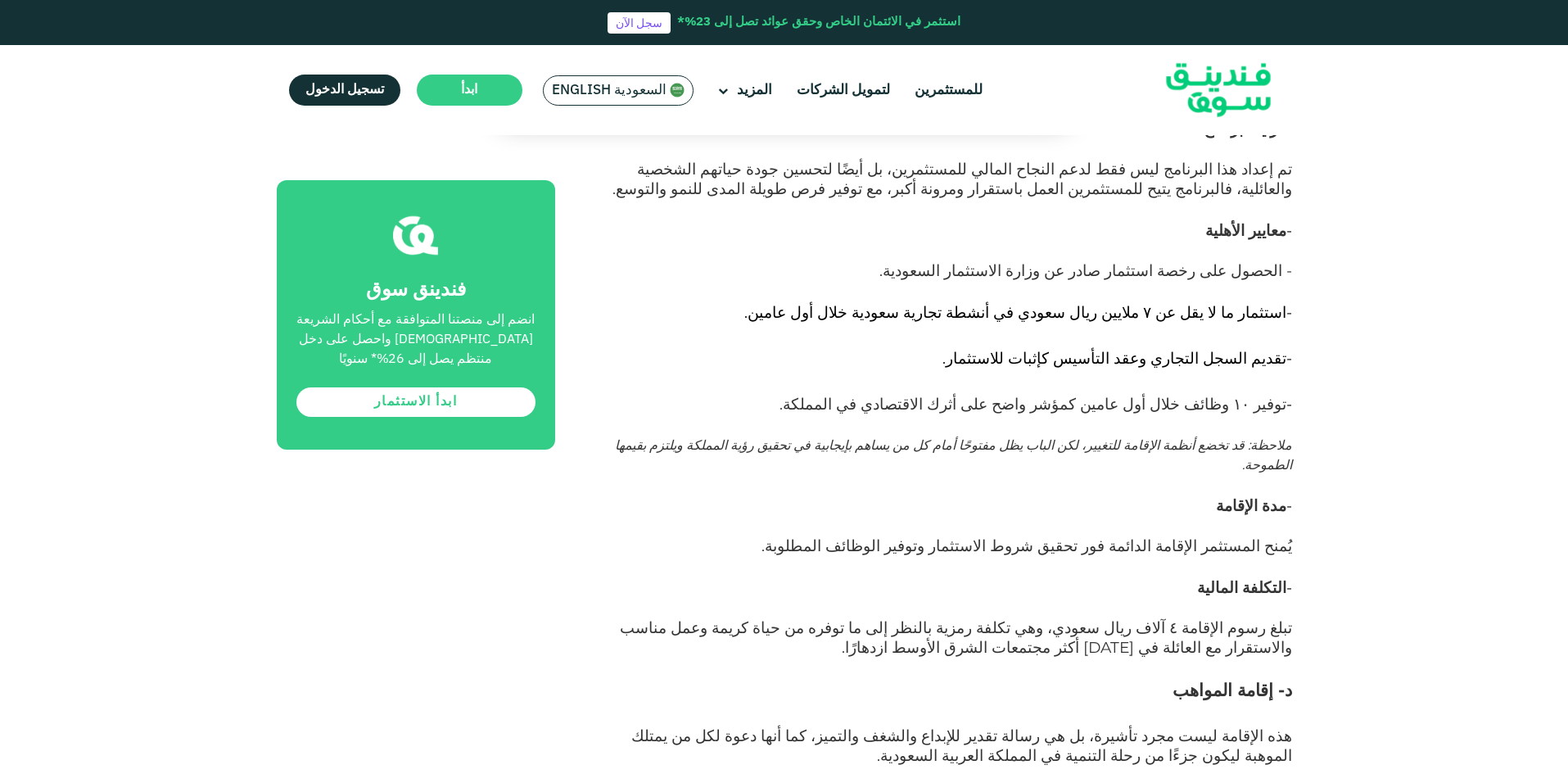
scroll to position [6878, 0]
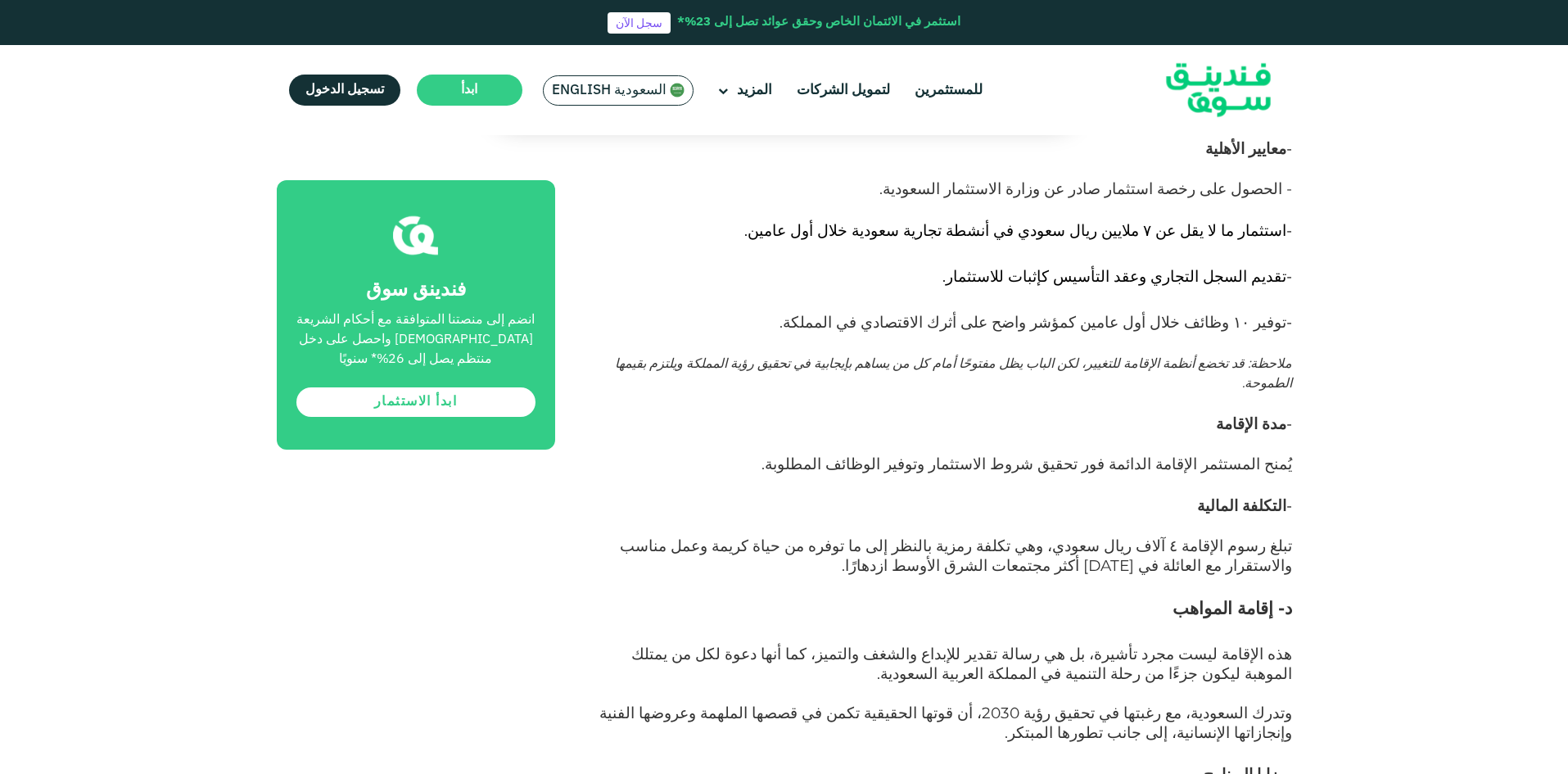
drag, startPoint x: 1241, startPoint y: 476, endPoint x: 796, endPoint y: 563, distance: 453.4
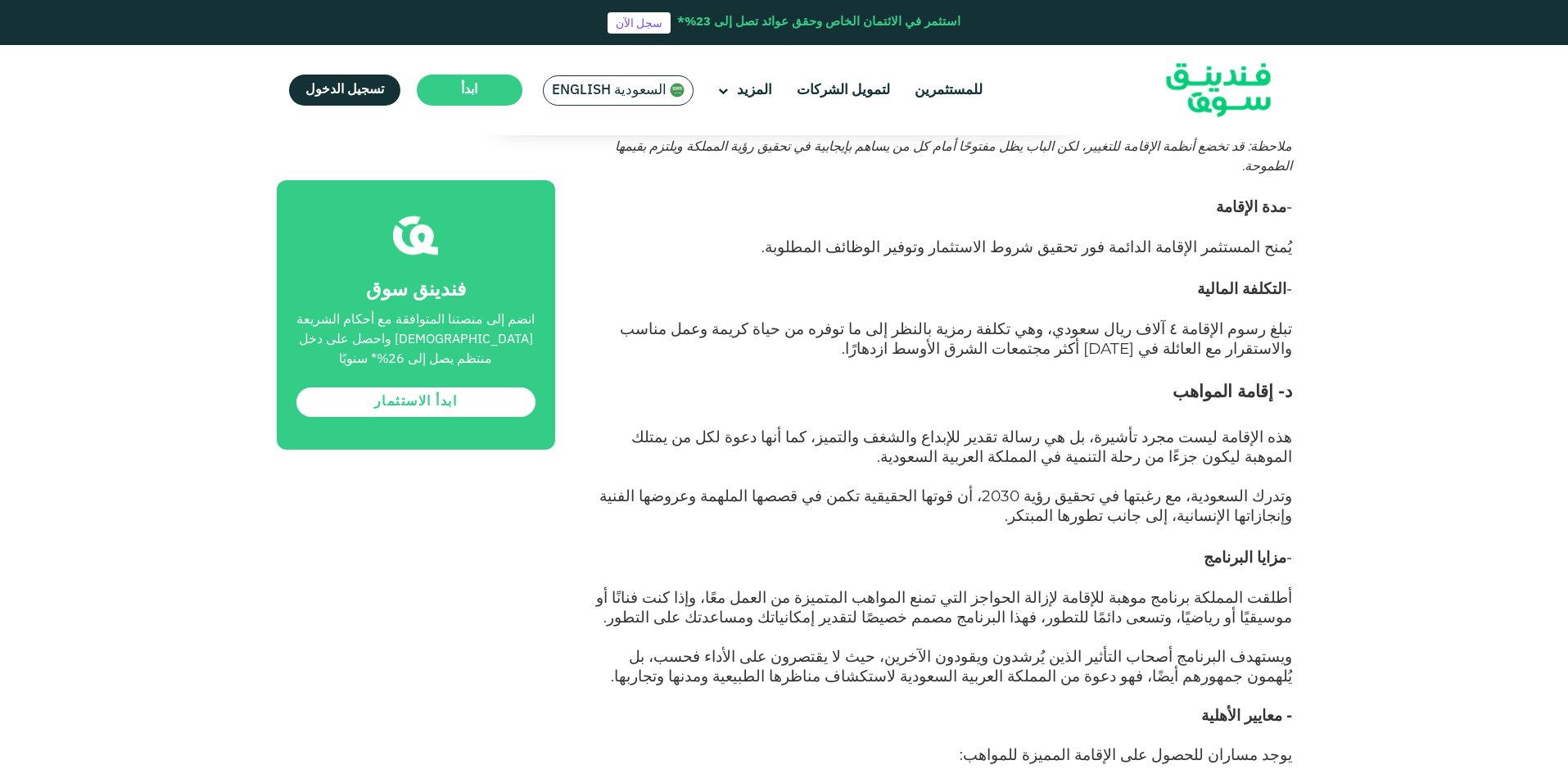
scroll to position [7123, 0]
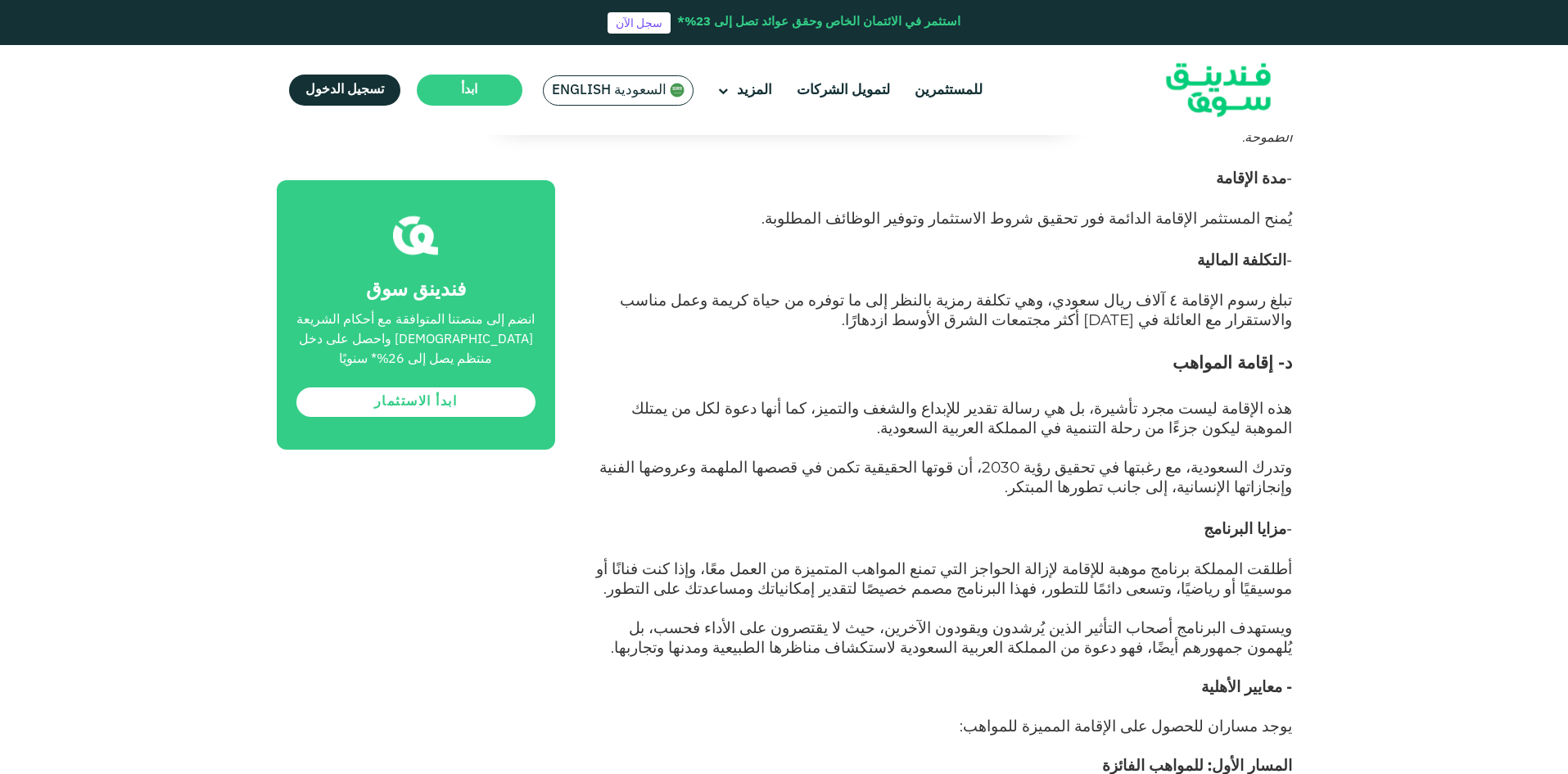
drag, startPoint x: 1217, startPoint y: 393, endPoint x: 814, endPoint y: 542, distance: 429.7
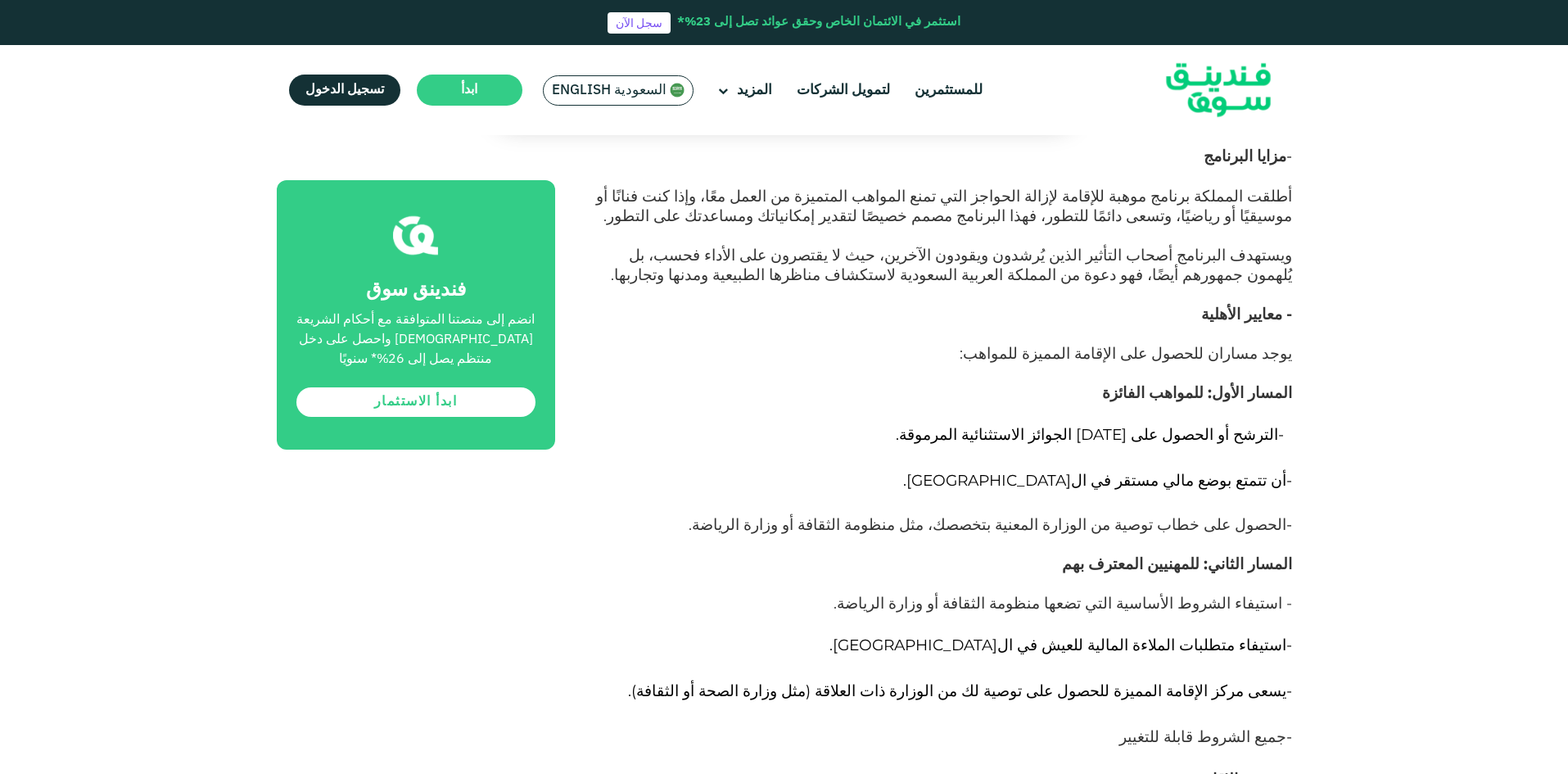
scroll to position [7532, 0]
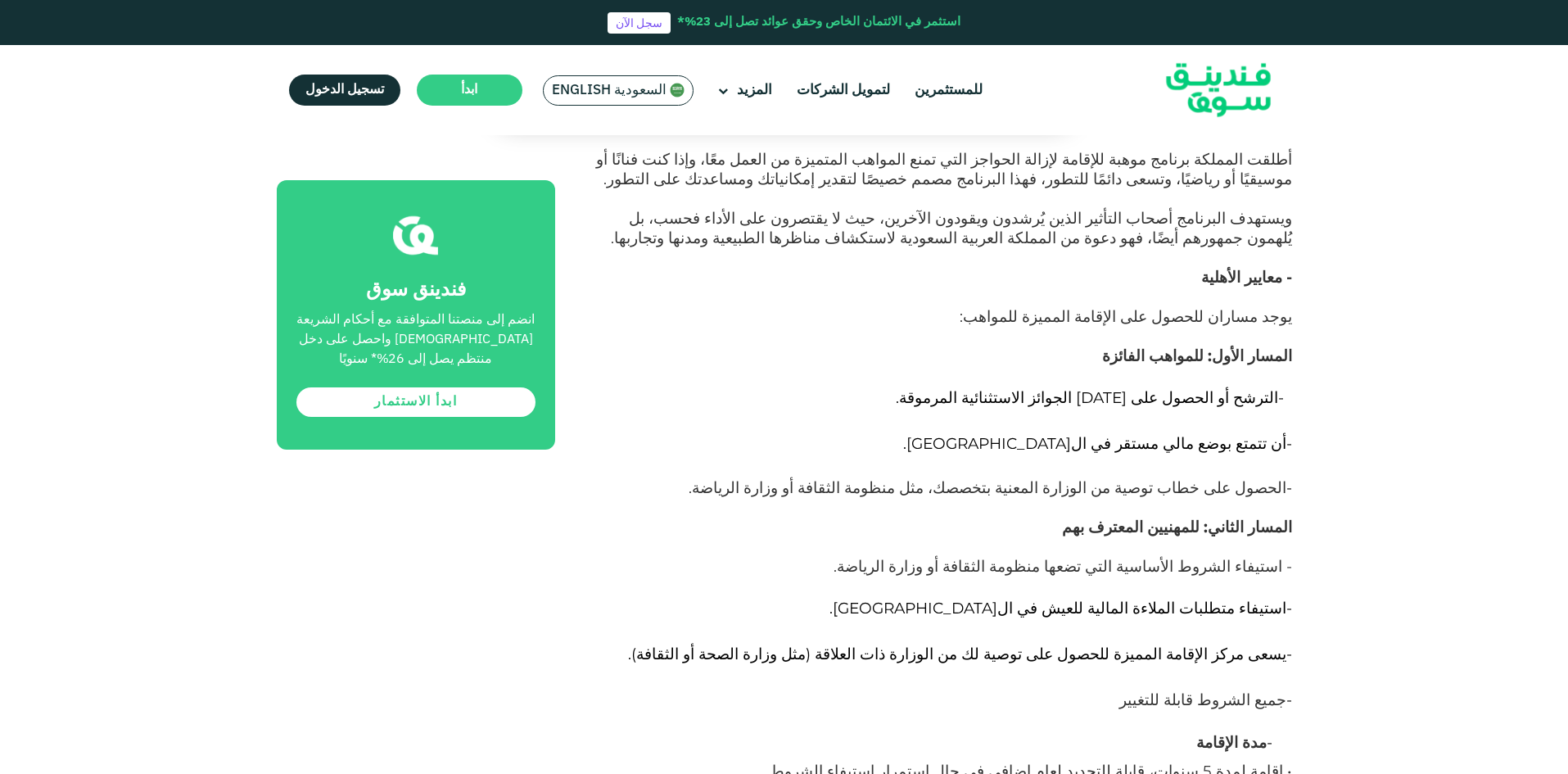
drag, startPoint x: 1220, startPoint y: 442, endPoint x: 855, endPoint y: 472, distance: 366.2
drag, startPoint x: 1107, startPoint y: 534, endPoint x: 735, endPoint y: 573, distance: 374.0
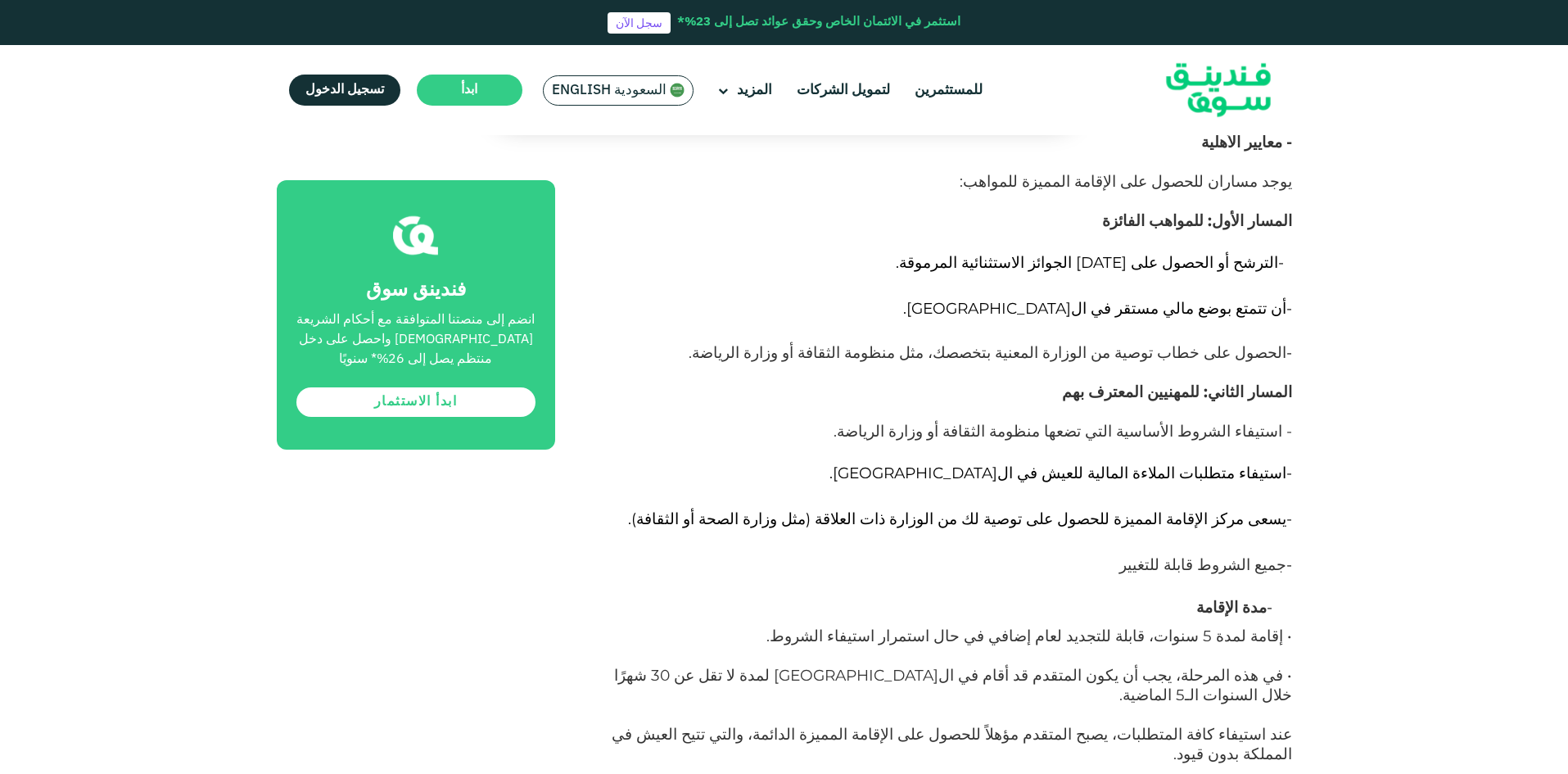
scroll to position [7696, 0]
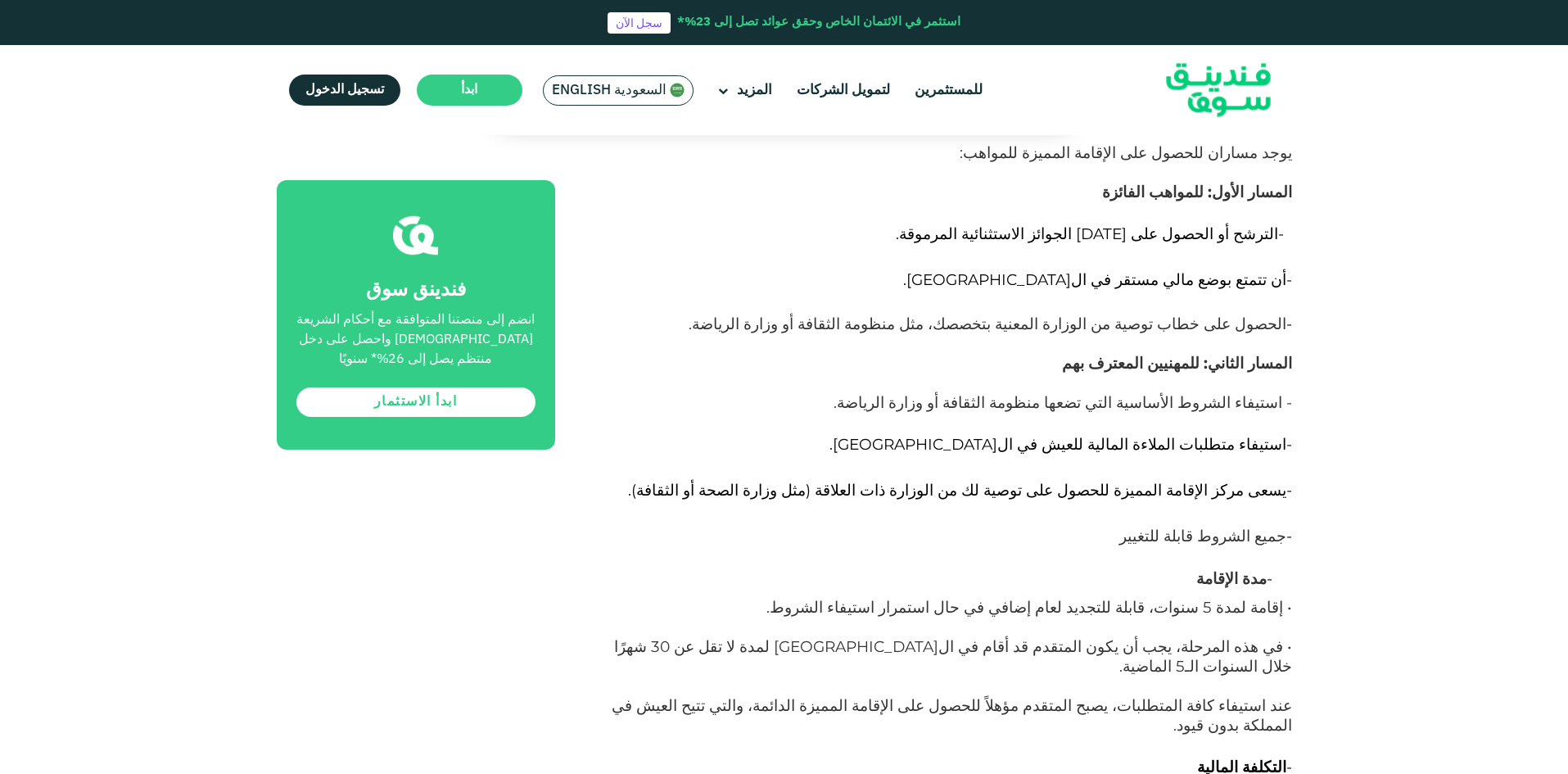
drag, startPoint x: 1200, startPoint y: 567, endPoint x: 906, endPoint y: 626, distance: 299.9
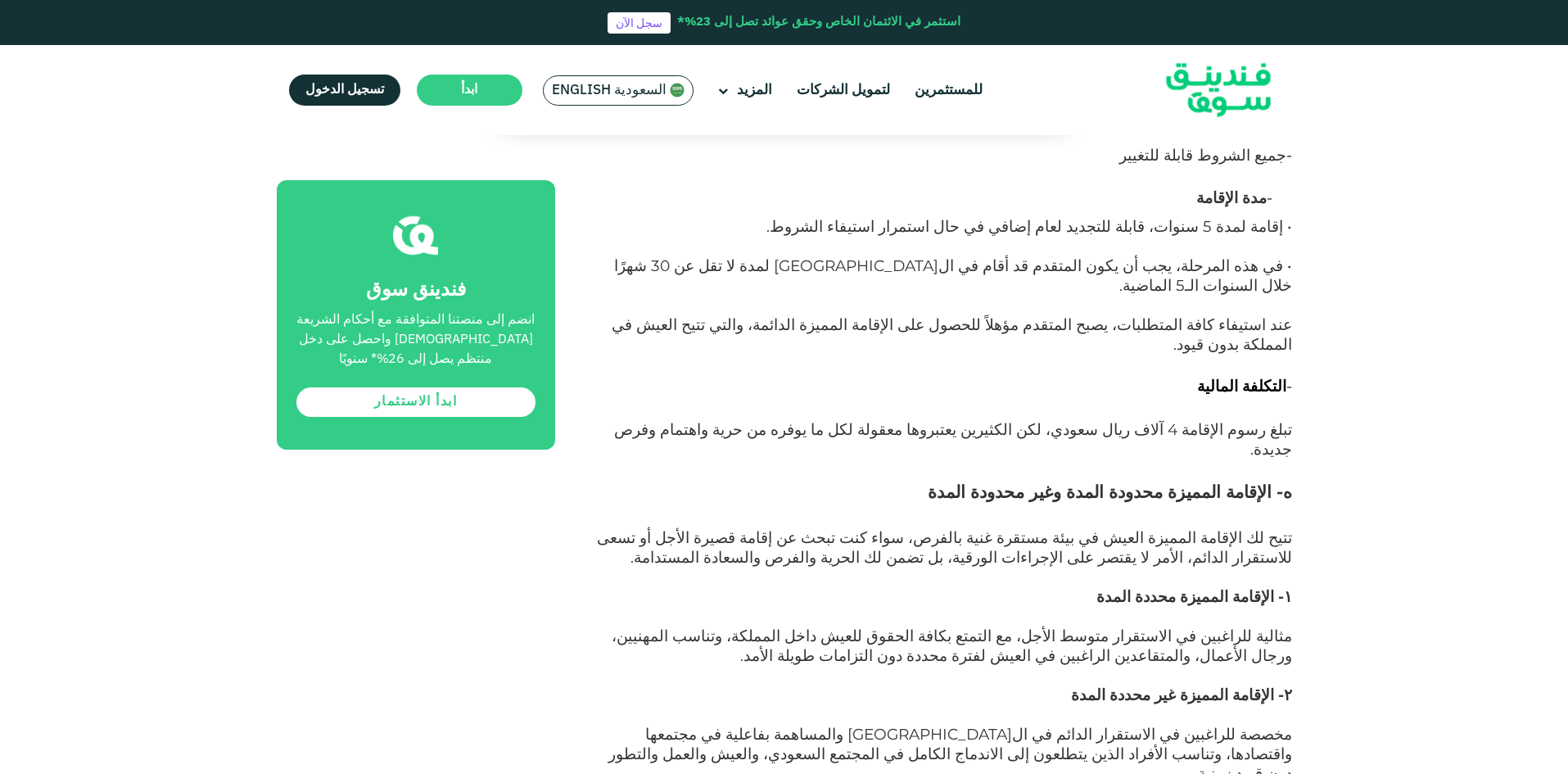
scroll to position [8105, 0]
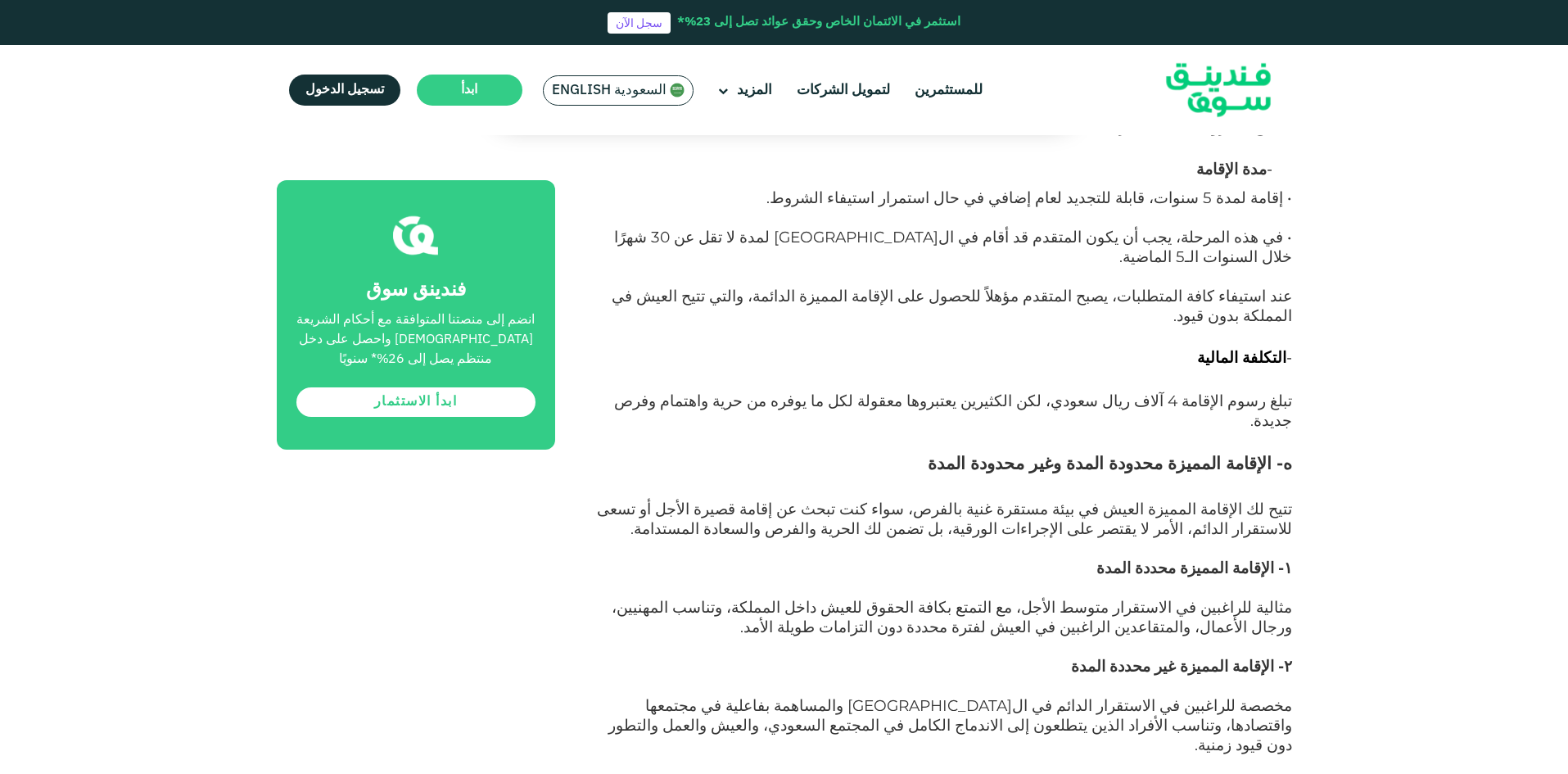
drag, startPoint x: 1302, startPoint y: 411, endPoint x: 725, endPoint y: 587, distance: 603.2
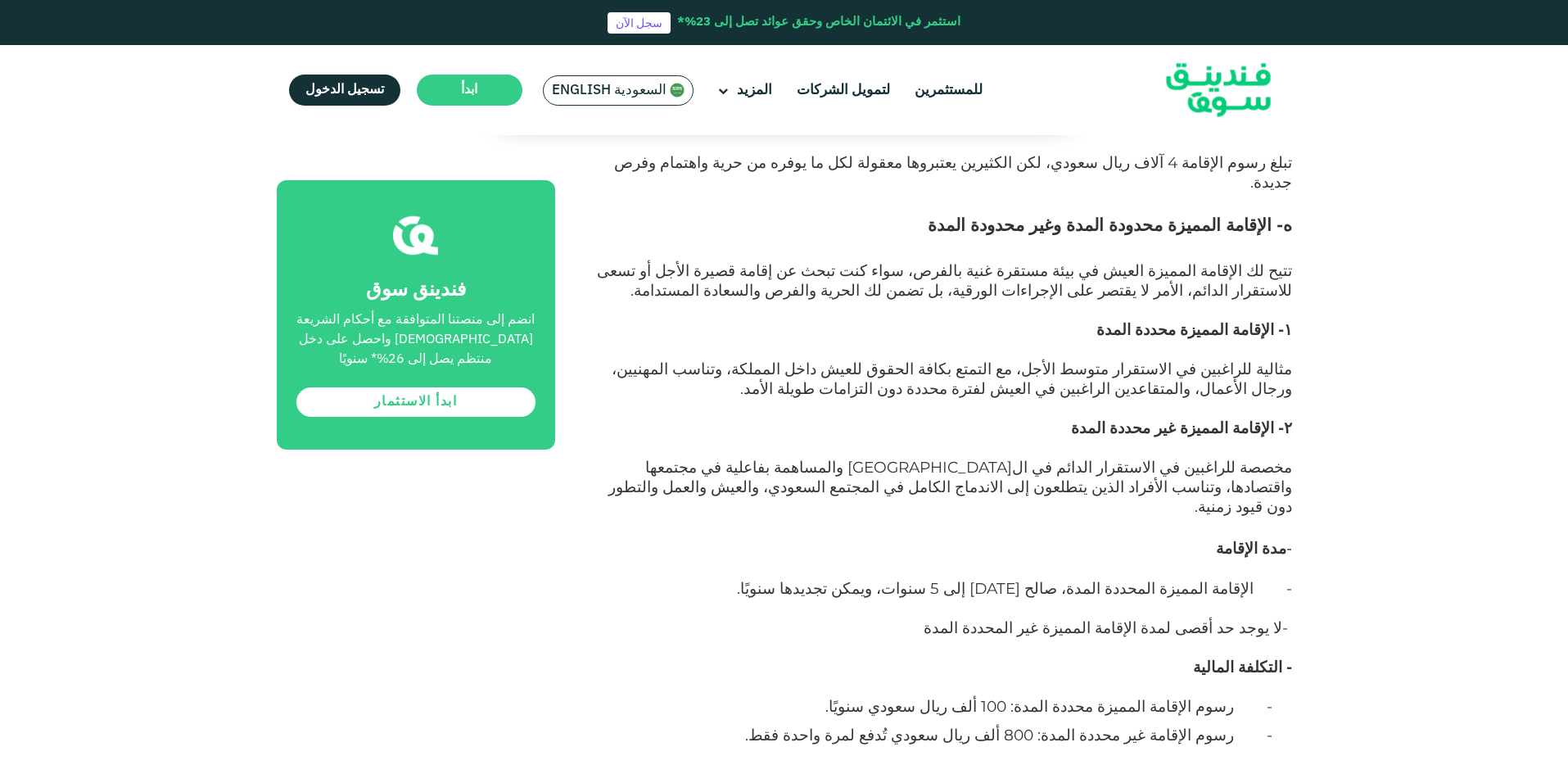
scroll to position [8351, 0]
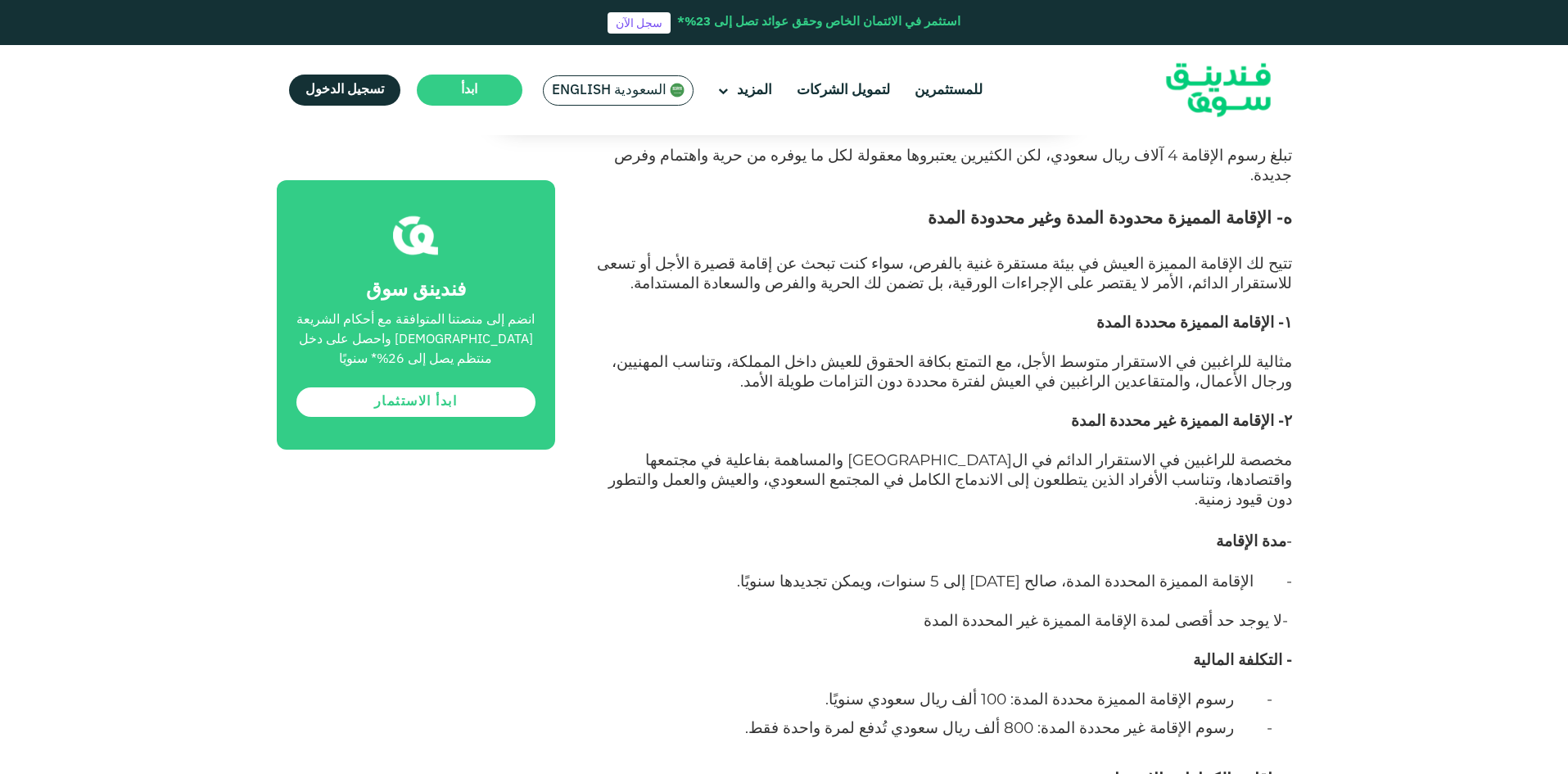
drag, startPoint x: 1272, startPoint y: 480, endPoint x: 1025, endPoint y: 690, distance: 324.2
drag, startPoint x: 1094, startPoint y: 688, endPoint x: 1116, endPoint y: 334, distance: 354.7
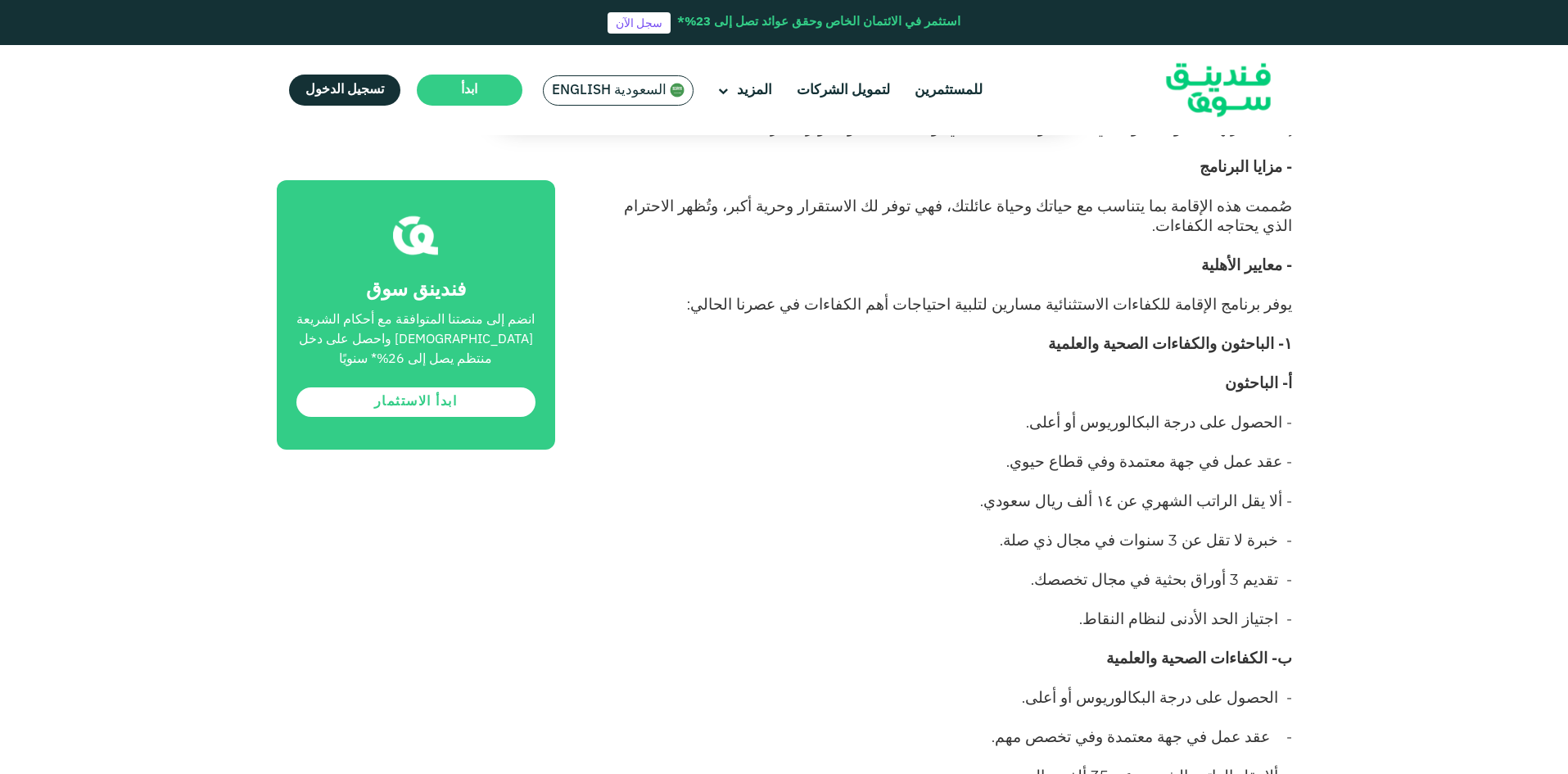
scroll to position [9170, 0]
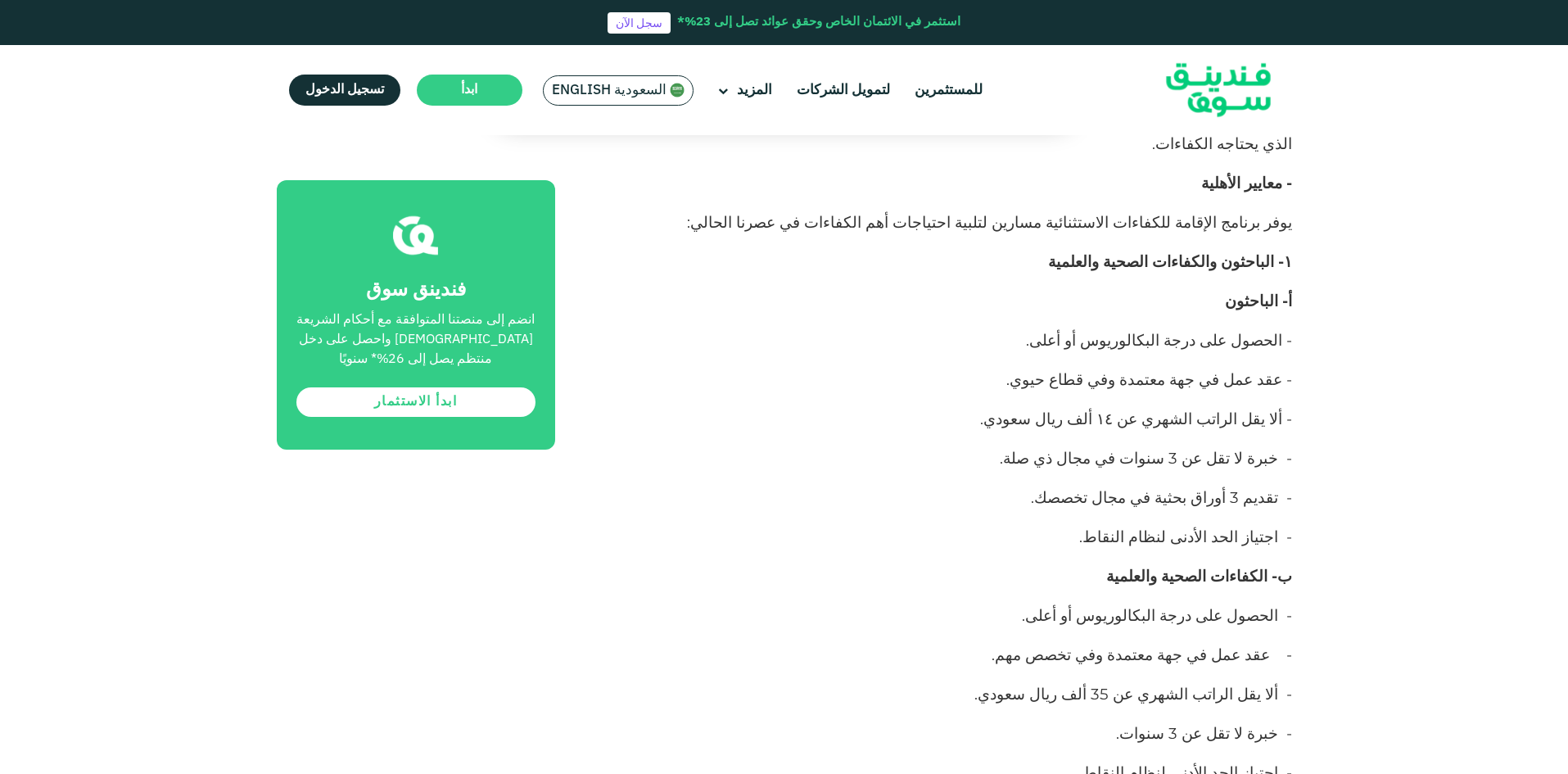
drag, startPoint x: 1302, startPoint y: 196, endPoint x: 886, endPoint y: 531, distance: 534.1
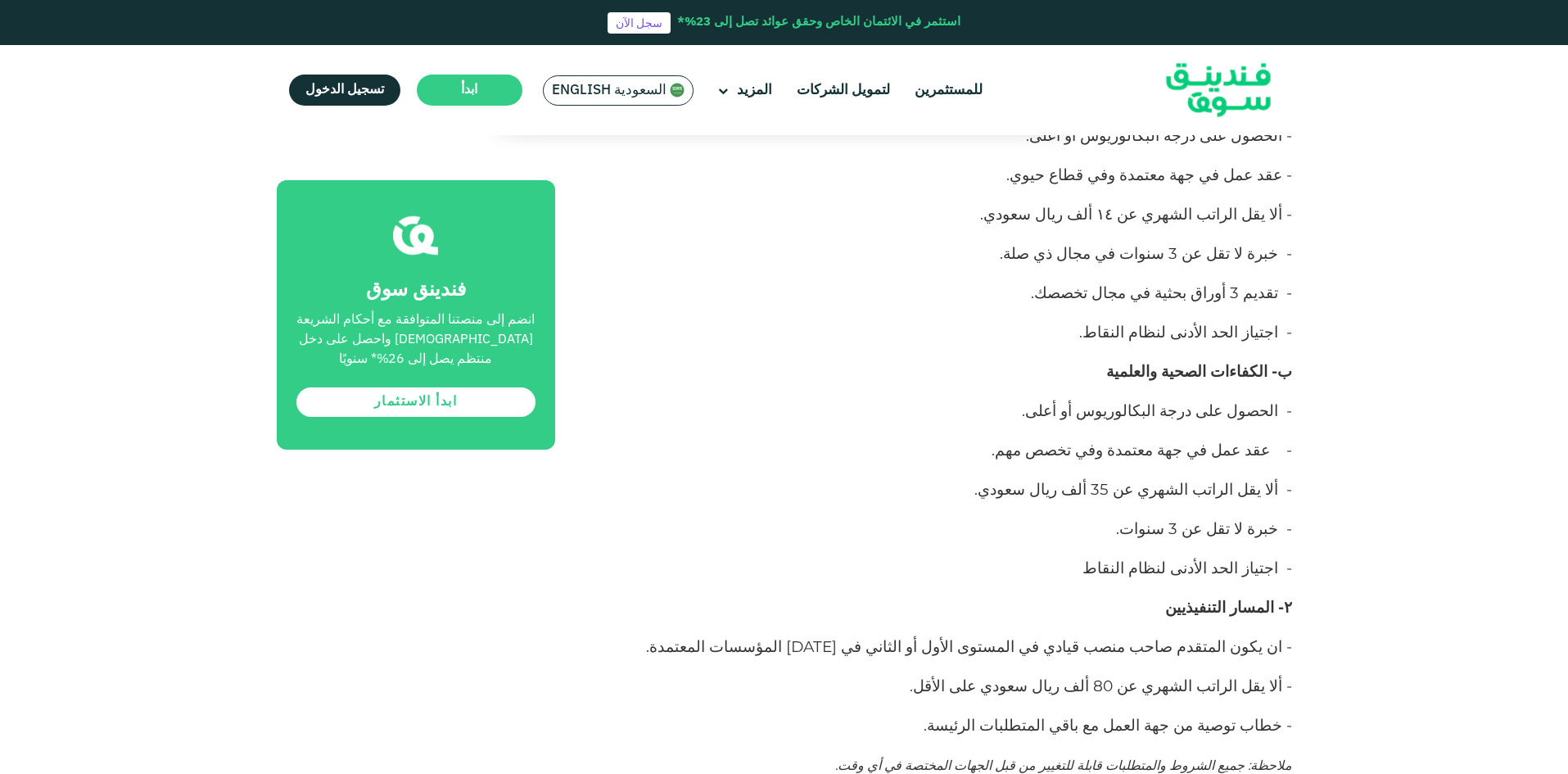
scroll to position [9415, 0]
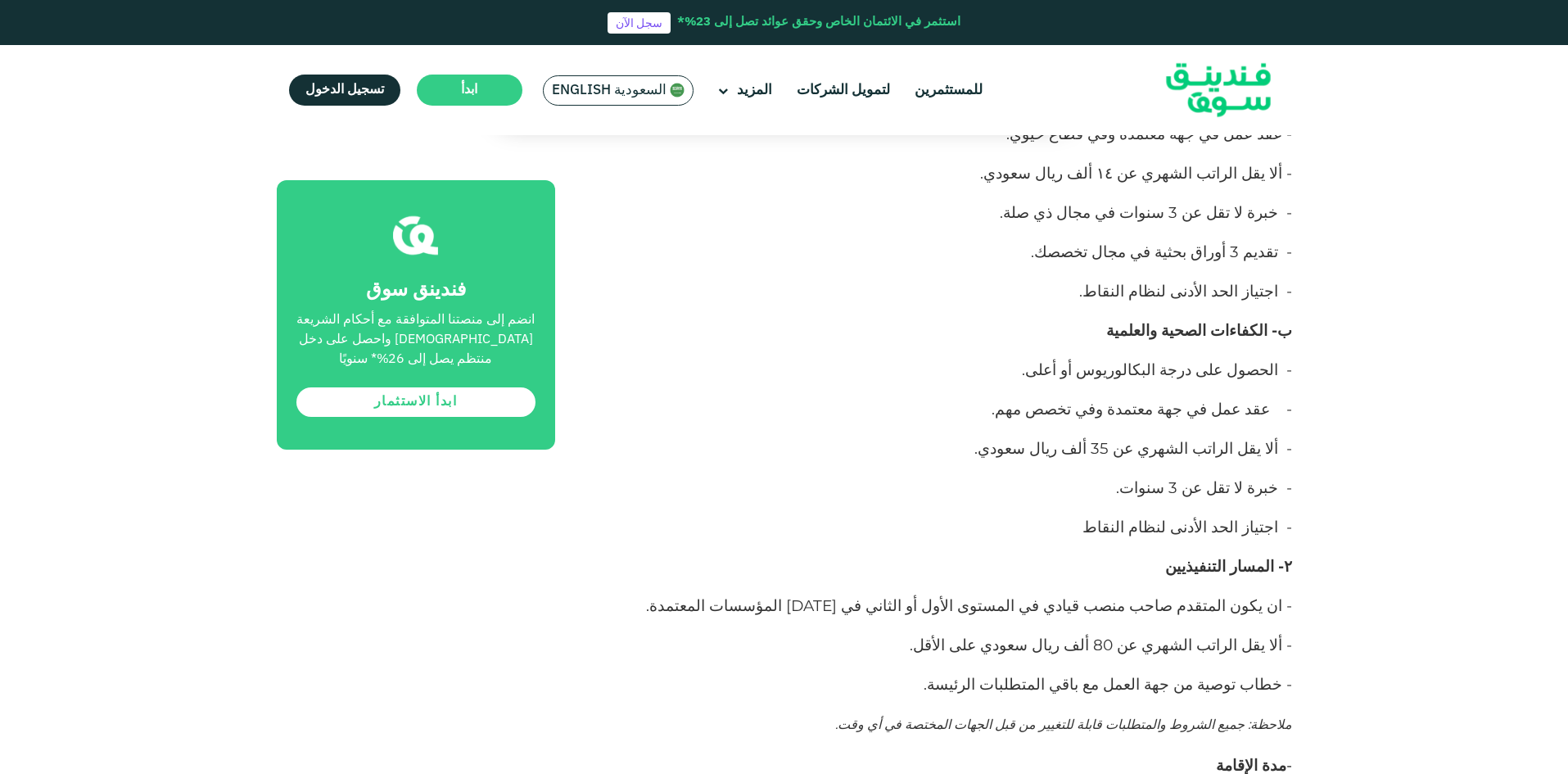
drag, startPoint x: 1245, startPoint y: 341, endPoint x: 1022, endPoint y: 376, distance: 225.7
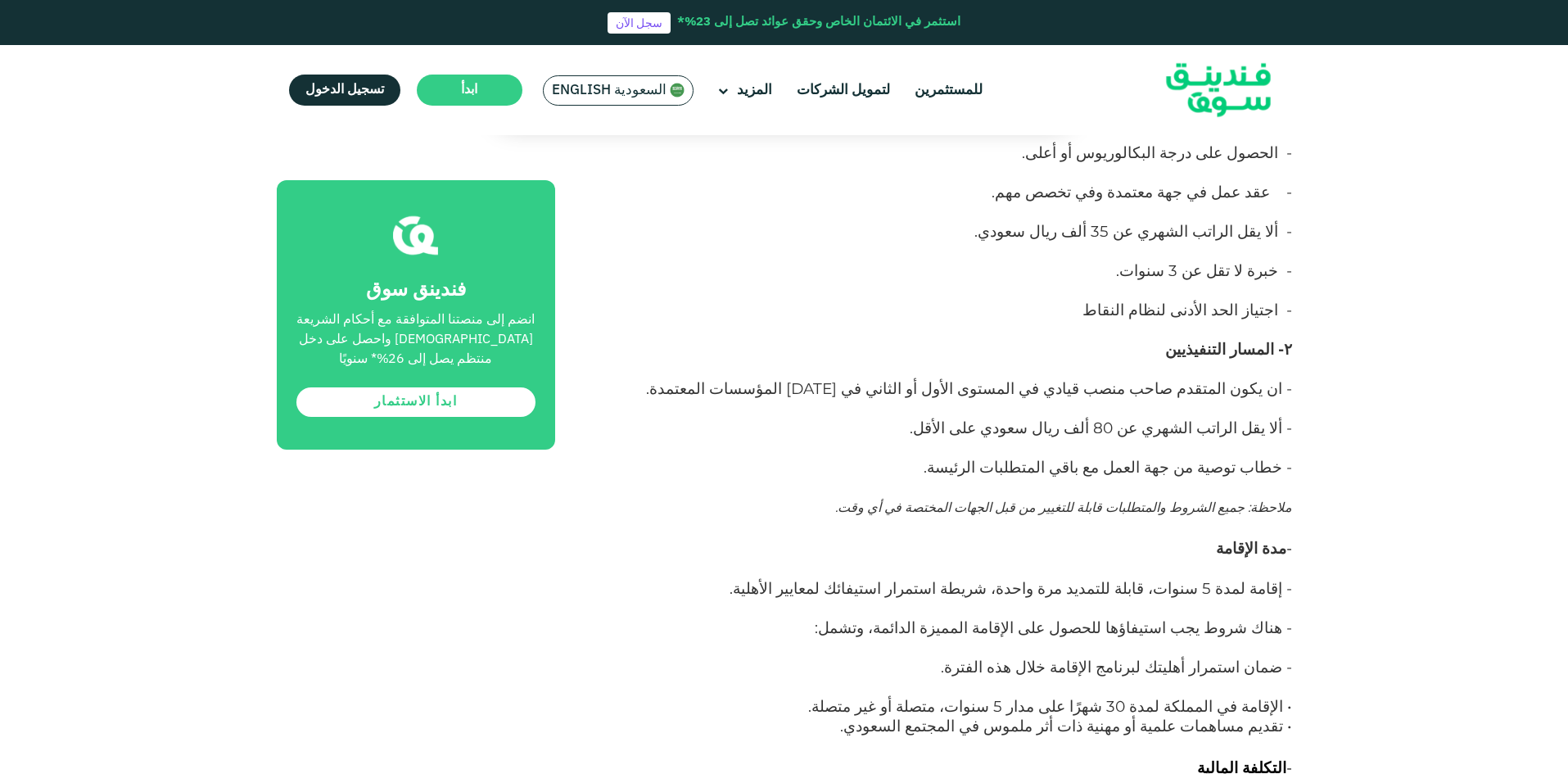
scroll to position [9661, 0]
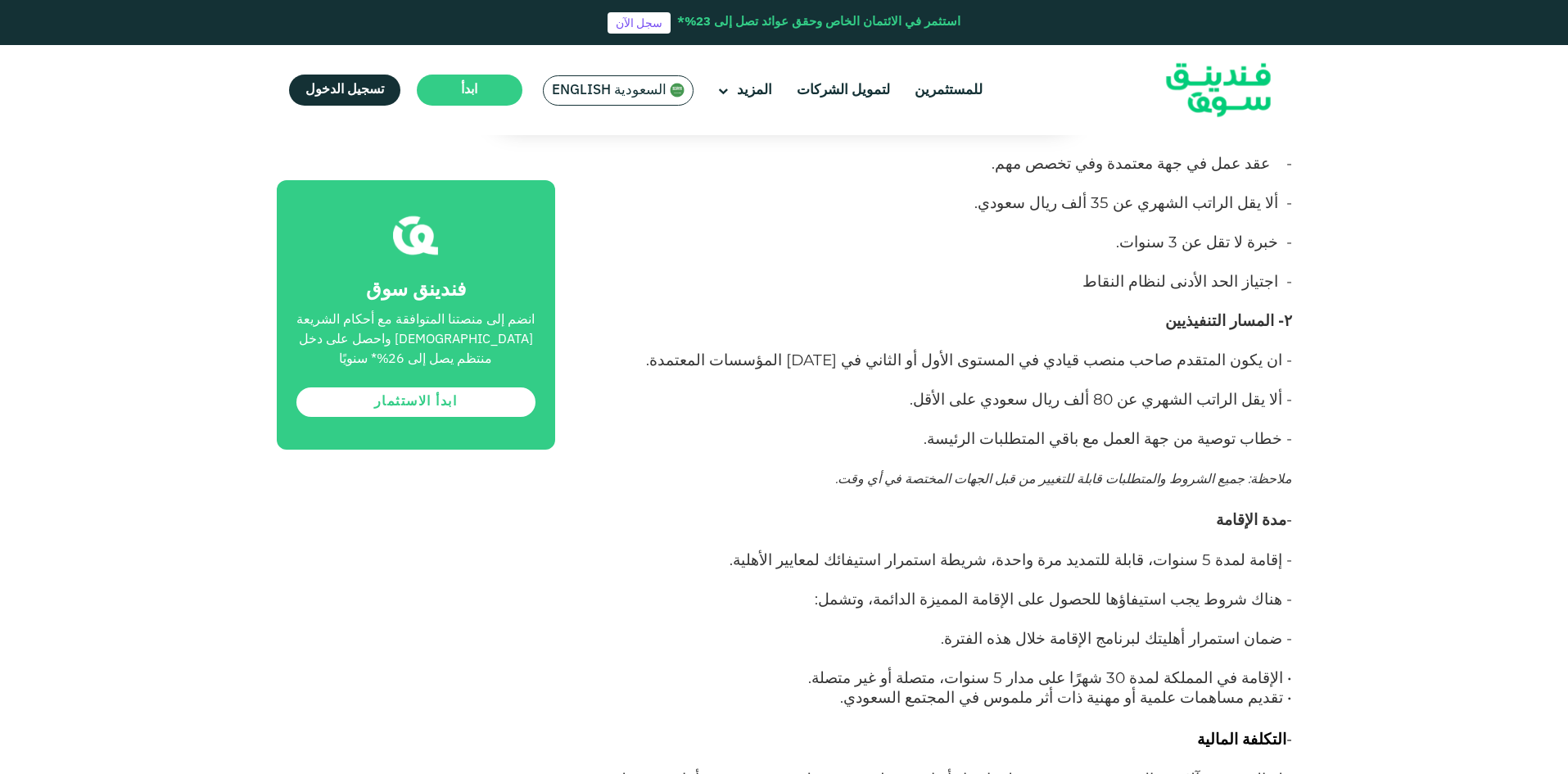
drag, startPoint x: 1179, startPoint y: 379, endPoint x: 682, endPoint y: 409, distance: 497.9
drag, startPoint x: 1049, startPoint y: 378, endPoint x: 802, endPoint y: 526, distance: 287.9
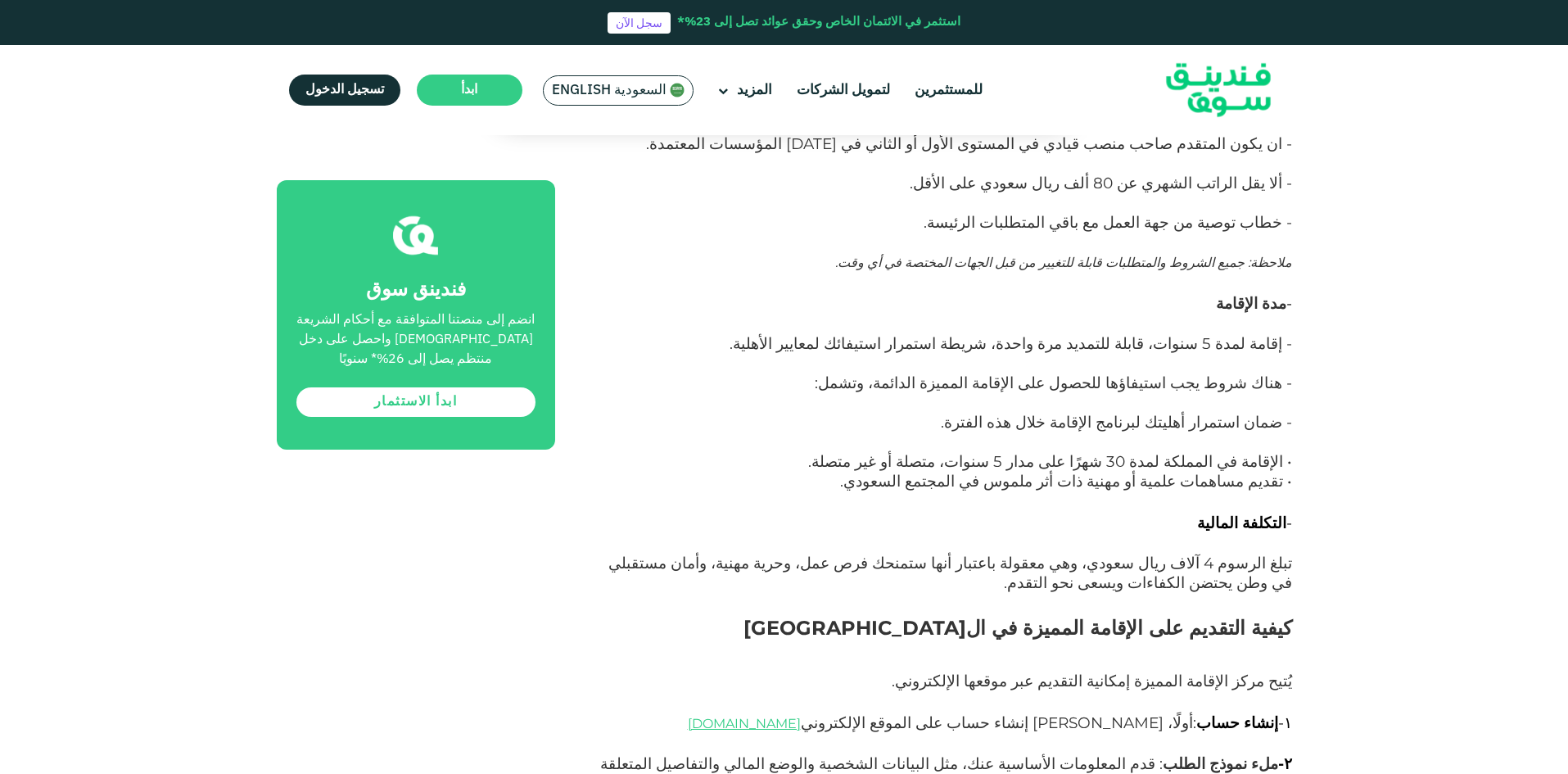
scroll to position [9907, 0]
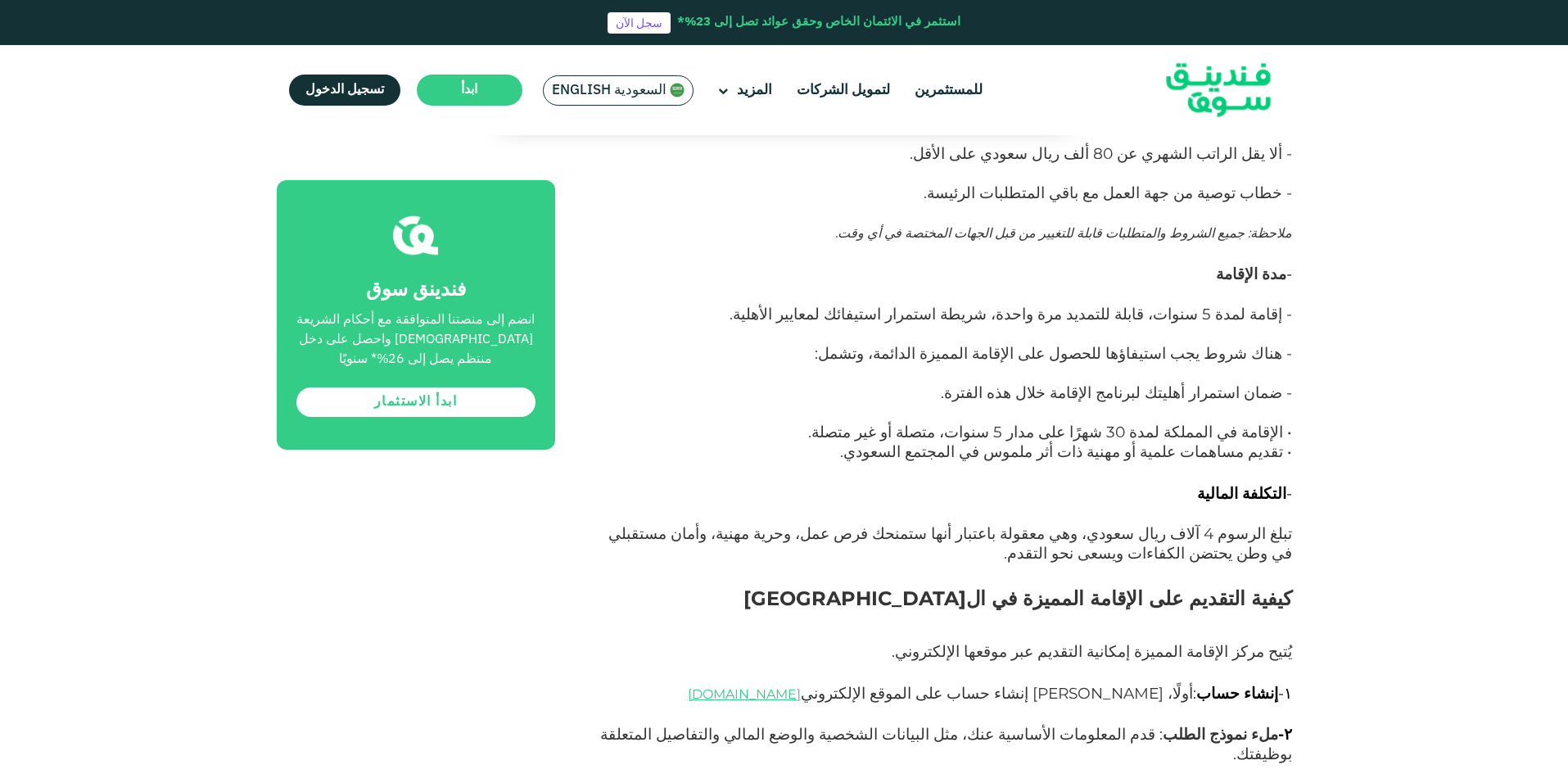
drag, startPoint x: 1131, startPoint y: 403, endPoint x: 608, endPoint y: 555, distance: 544.6
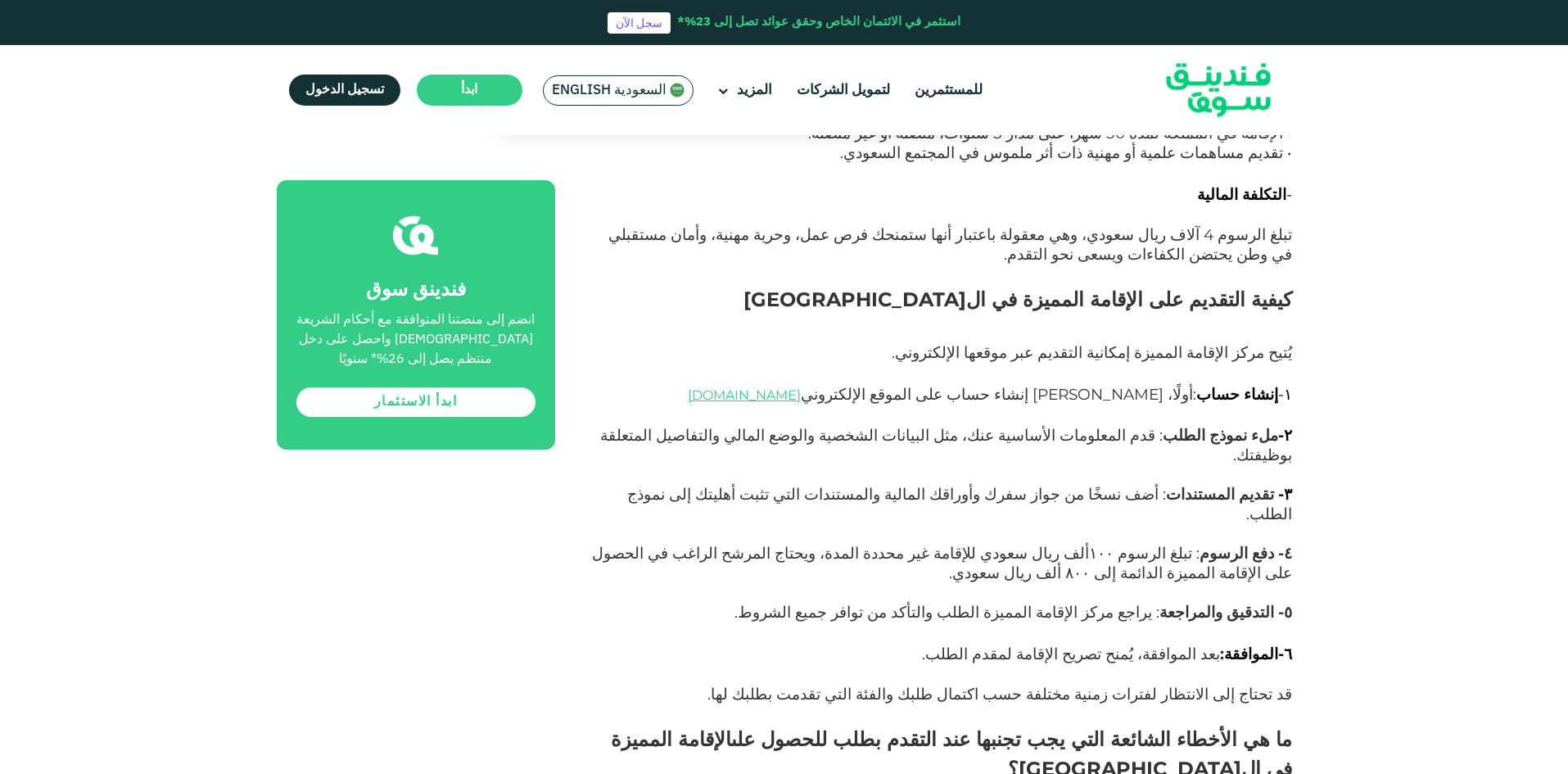
scroll to position [10235, 0]
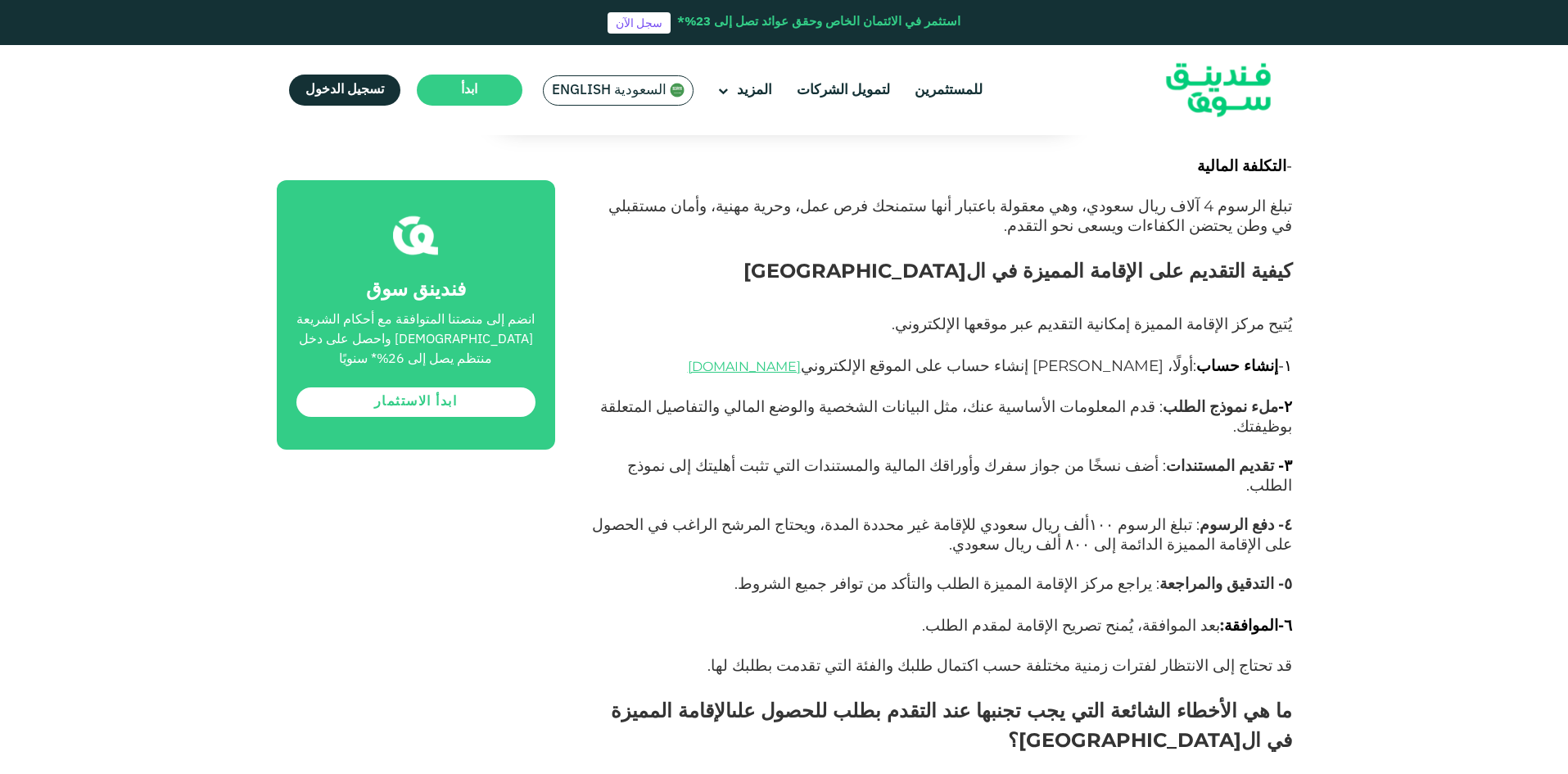
drag, startPoint x: 1288, startPoint y: 321, endPoint x: 834, endPoint y: 461, distance: 475.1
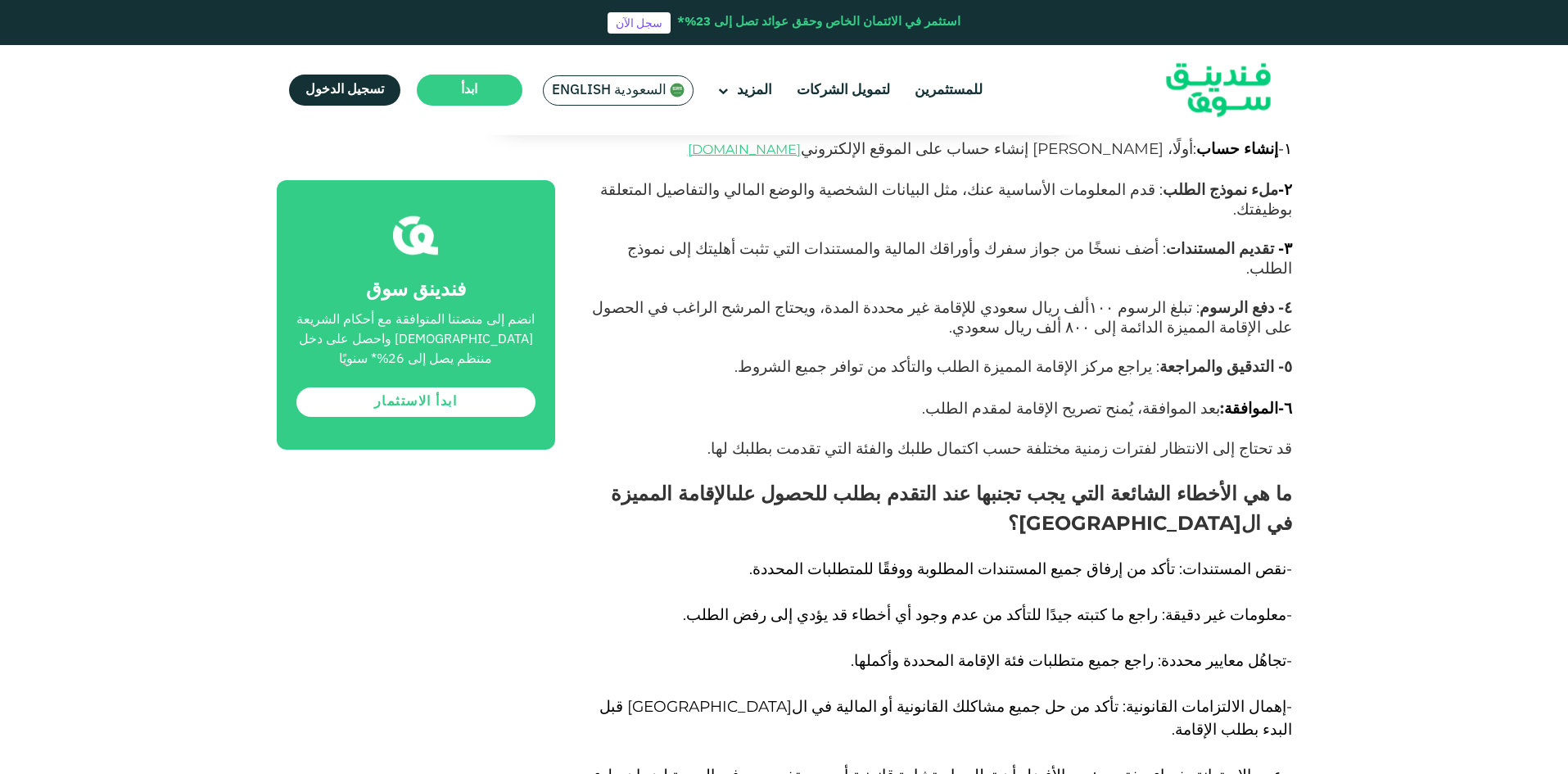
scroll to position [10480, 0]
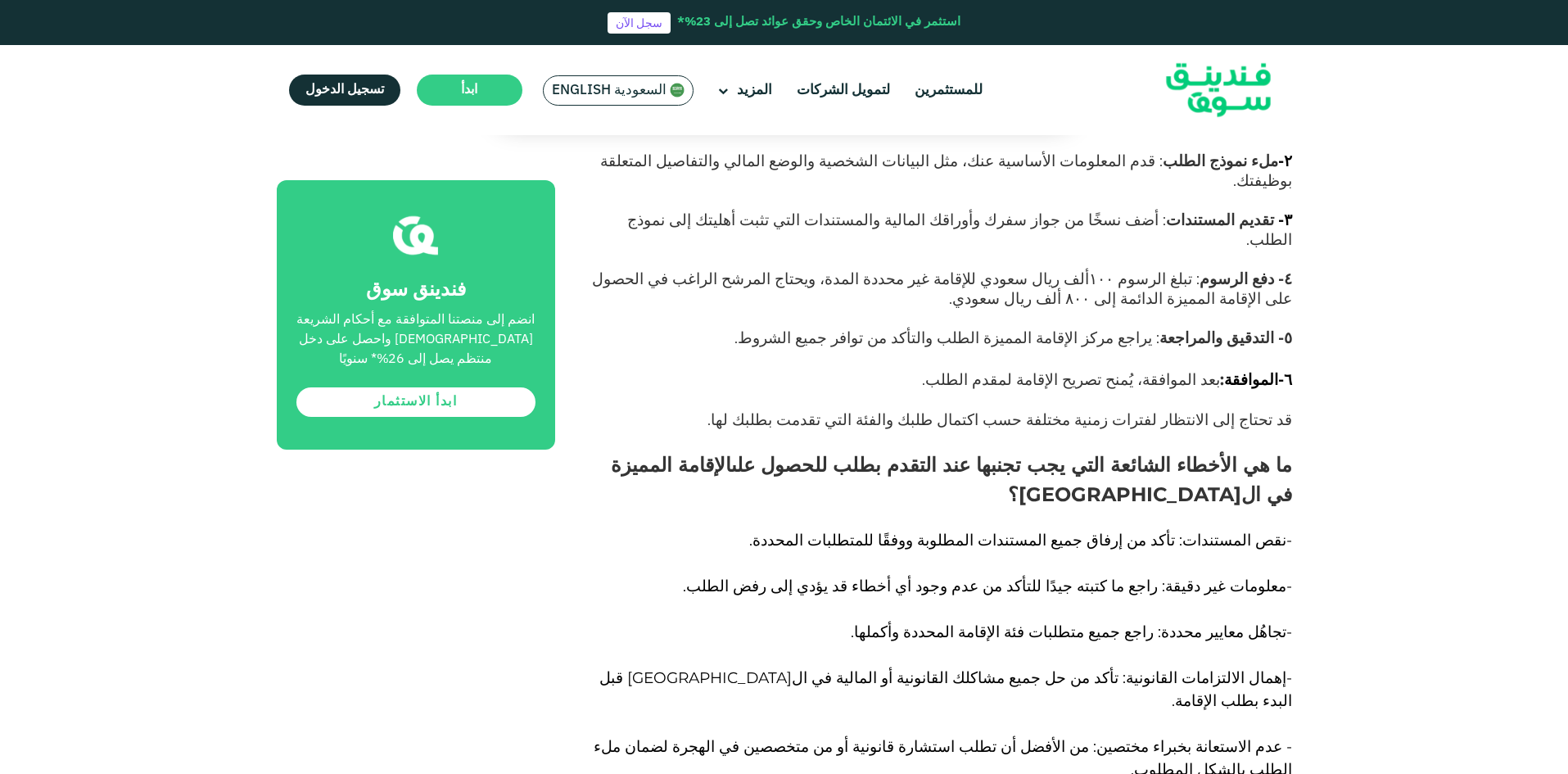
drag, startPoint x: 1078, startPoint y: 299, endPoint x: 683, endPoint y: 491, distance: 439.2
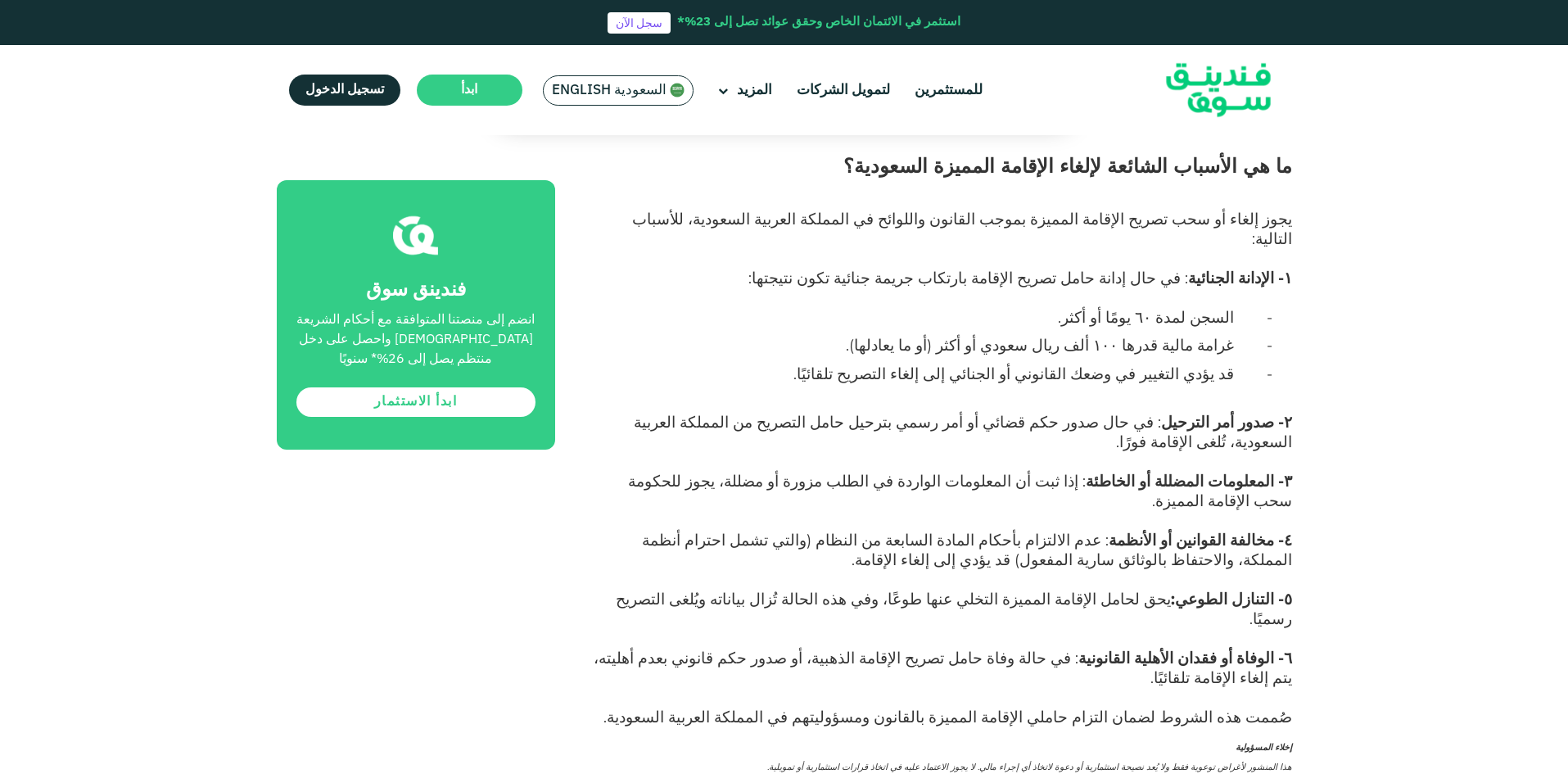
scroll to position [11135, 0]
